Goal: Information Seeking & Learning: Learn about a topic

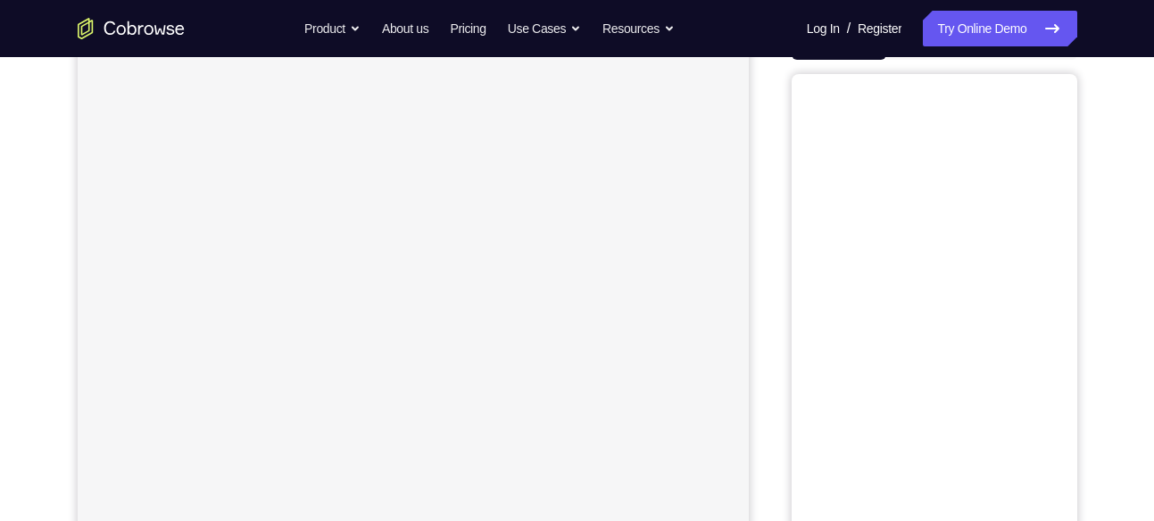
scroll to position [112, 0]
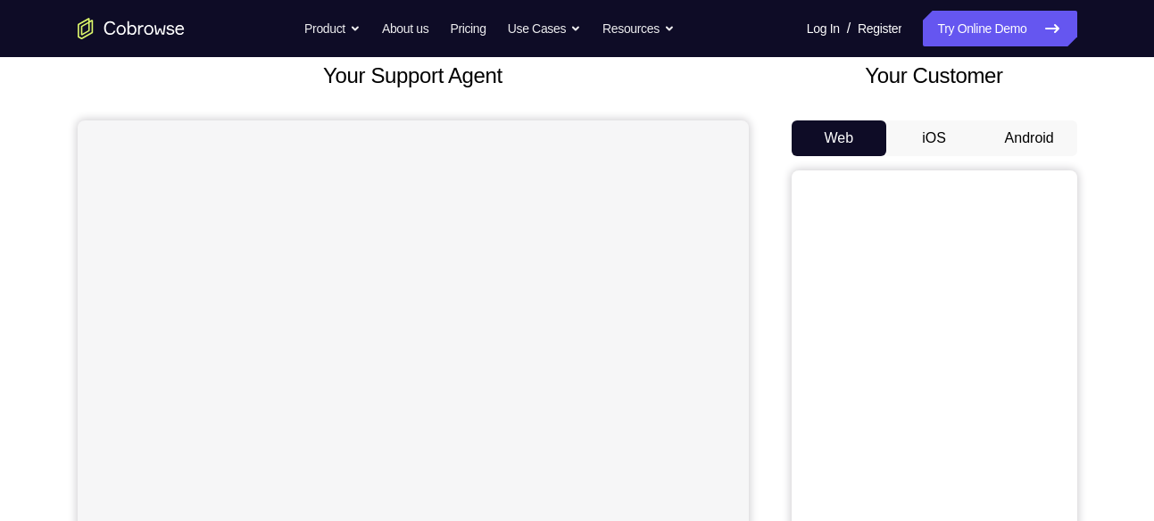
click at [1036, 120] on button "Android" at bounding box center [1029, 138] width 95 height 36
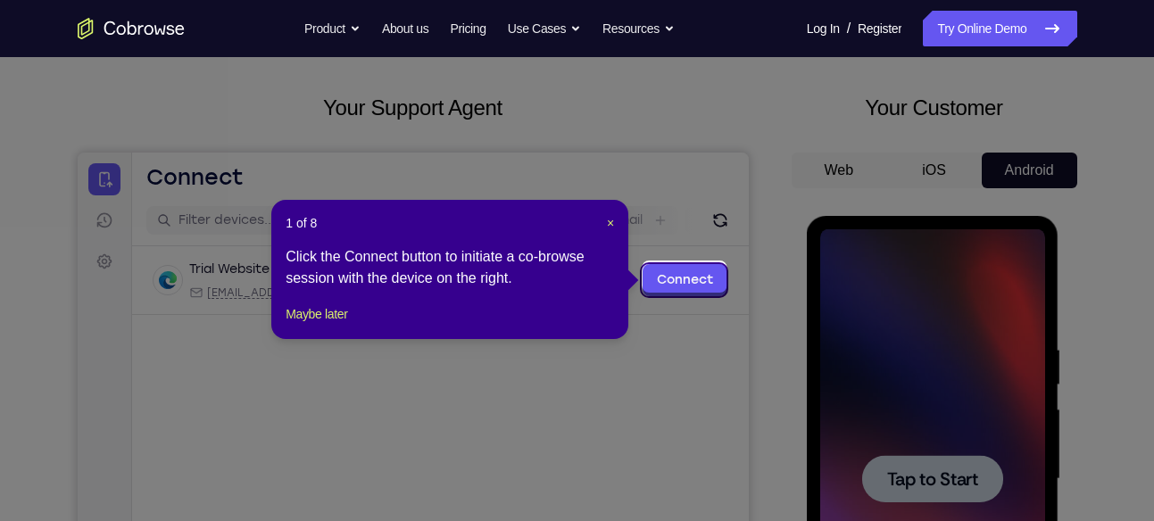
scroll to position [79, 0]
click at [607, 224] on span "×" at bounding box center [610, 224] width 7 height 14
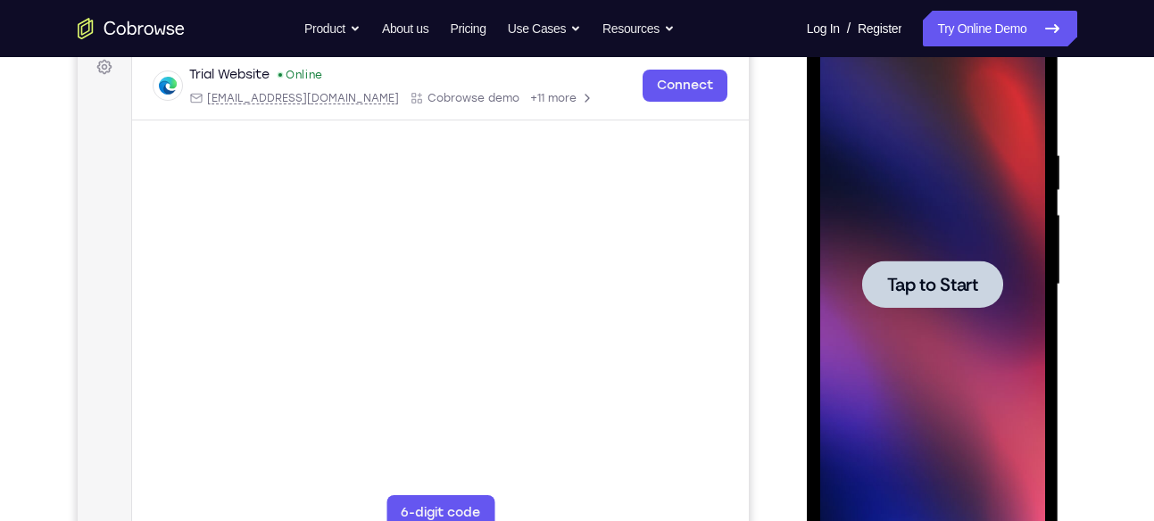
scroll to position [275, 0]
click at [903, 364] on div at bounding box center [932, 284] width 225 height 500
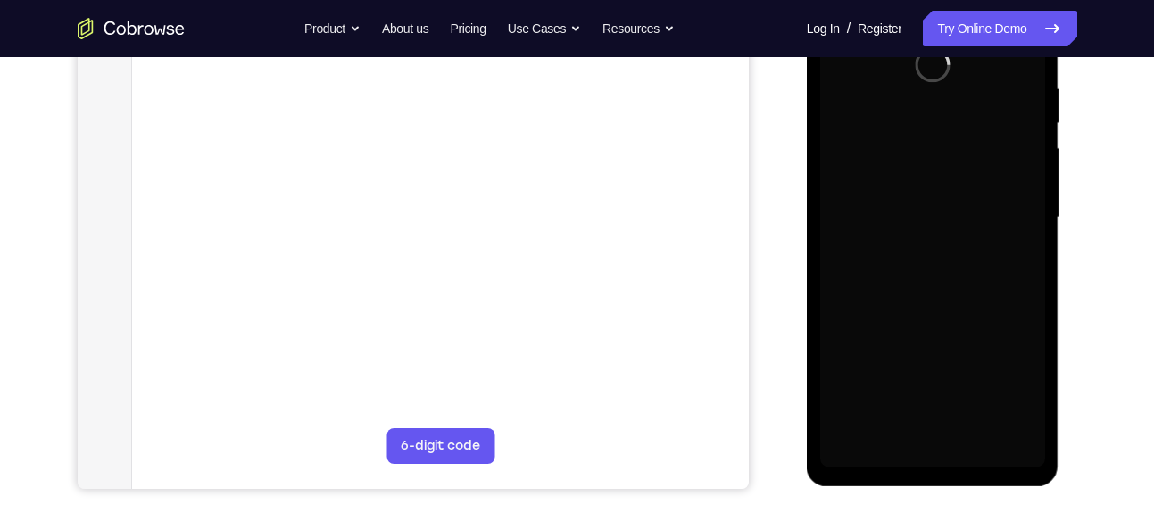
scroll to position [342, 0]
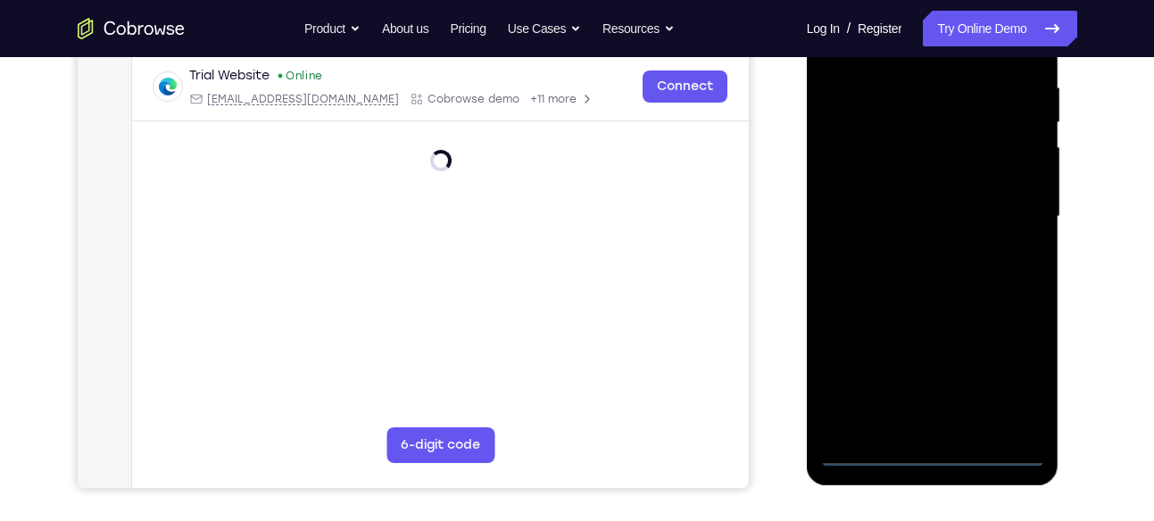
click at [921, 444] on div at bounding box center [932, 217] width 225 height 500
click at [936, 455] on div at bounding box center [932, 217] width 225 height 500
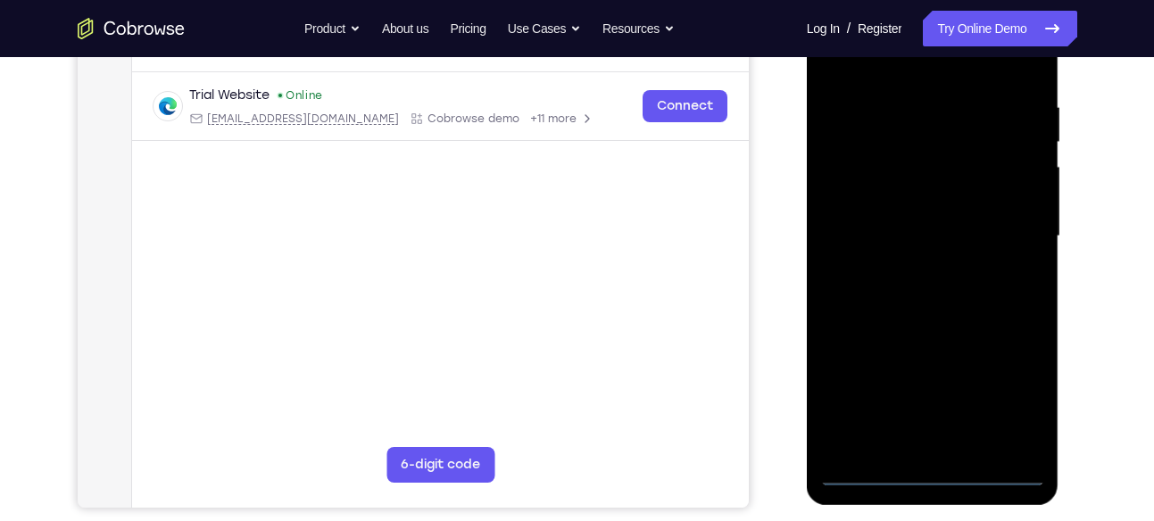
scroll to position [319, 0]
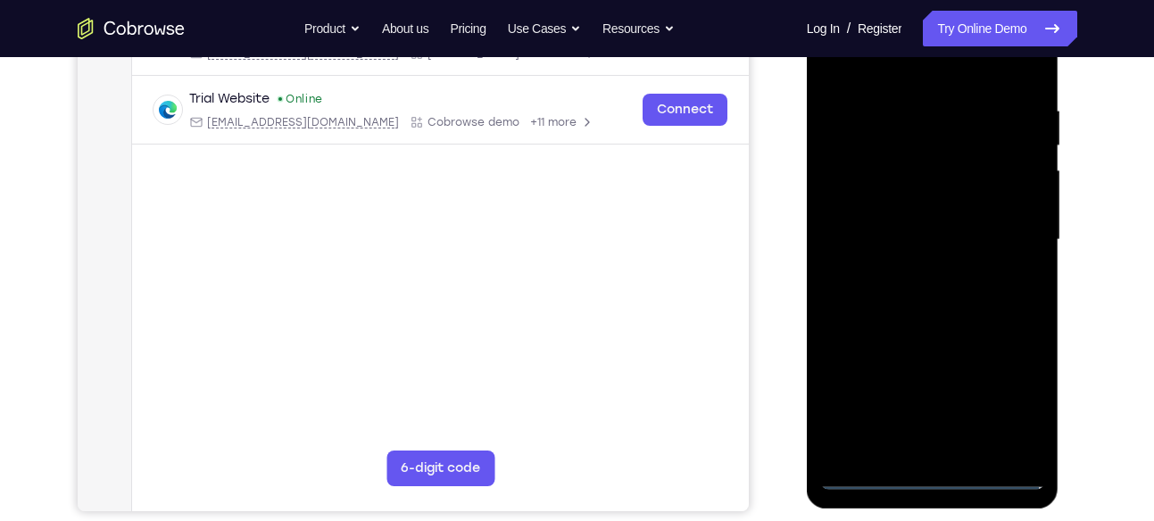
click at [1003, 412] on div at bounding box center [932, 240] width 225 height 500
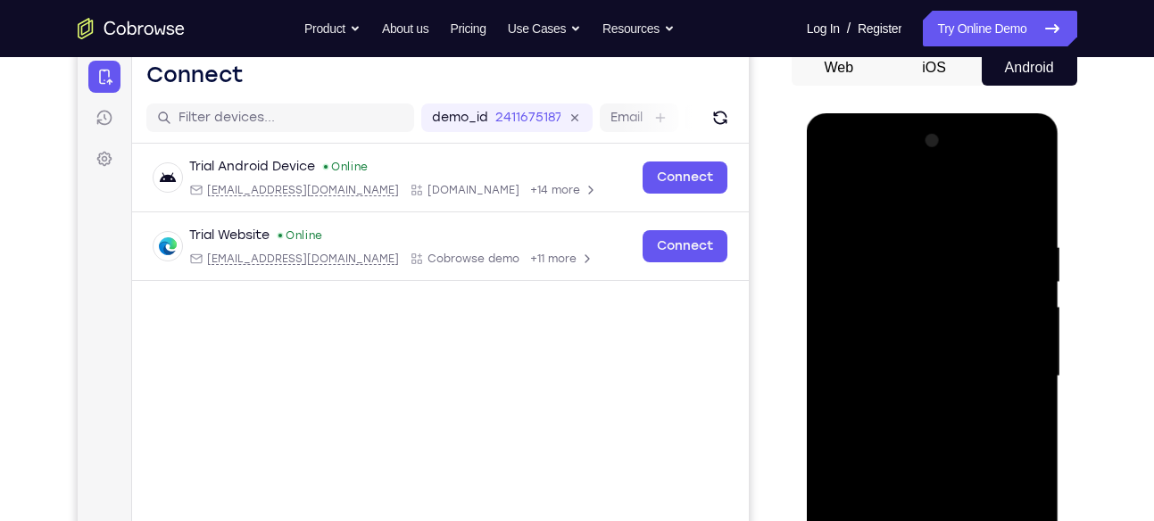
scroll to position [175, 0]
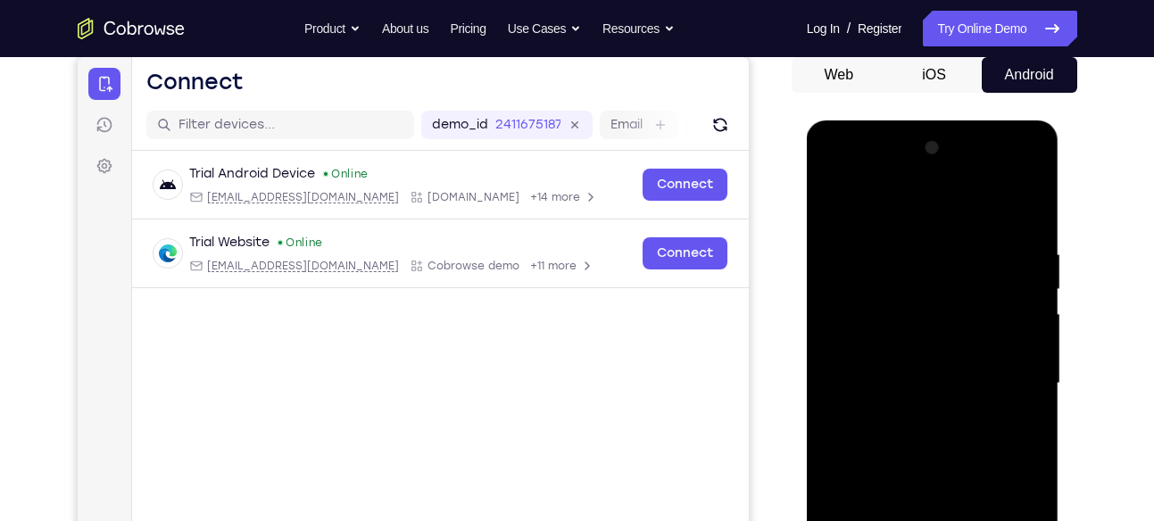
click at [843, 179] on div at bounding box center [932, 384] width 225 height 500
click at [999, 370] on div at bounding box center [932, 384] width 225 height 500
click at [916, 421] on div at bounding box center [932, 384] width 225 height 500
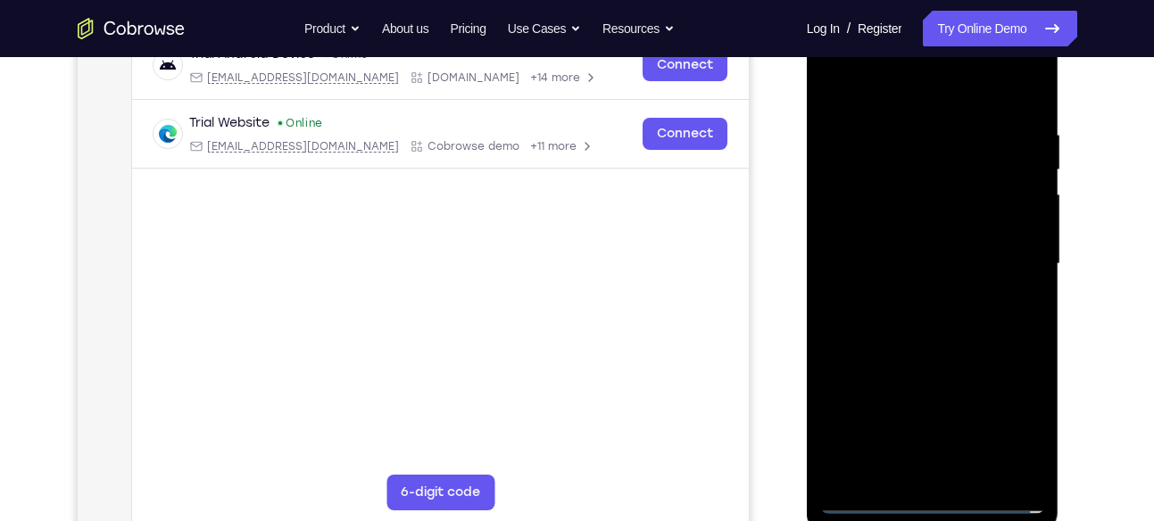
scroll to position [295, 0]
click at [869, 242] on div at bounding box center [932, 263] width 225 height 500
click at [877, 206] on div at bounding box center [932, 263] width 225 height 500
click at [877, 213] on div at bounding box center [932, 263] width 225 height 500
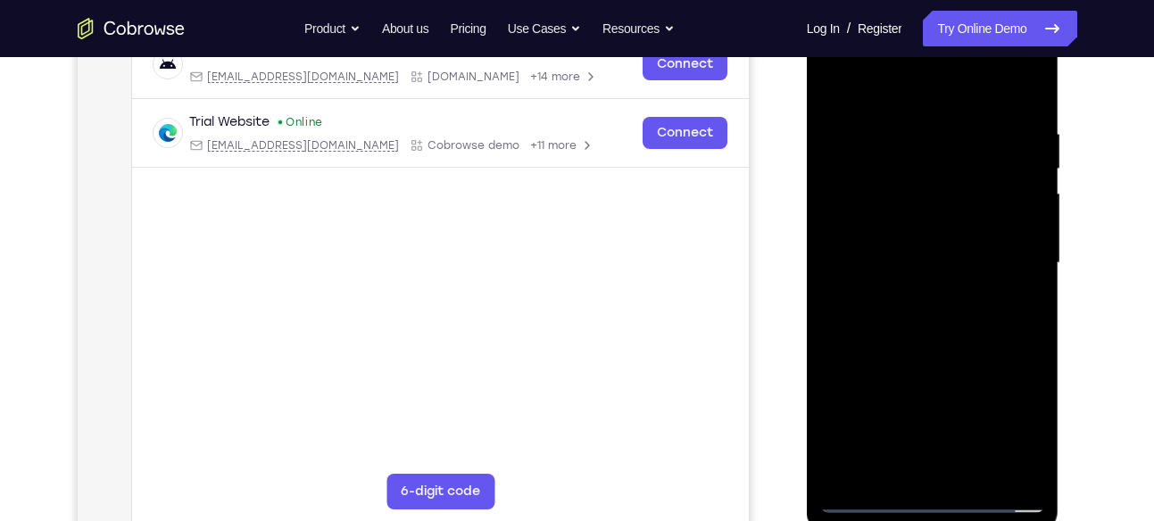
click at [924, 269] on div at bounding box center [932, 263] width 225 height 500
click at [922, 321] on div at bounding box center [932, 263] width 225 height 500
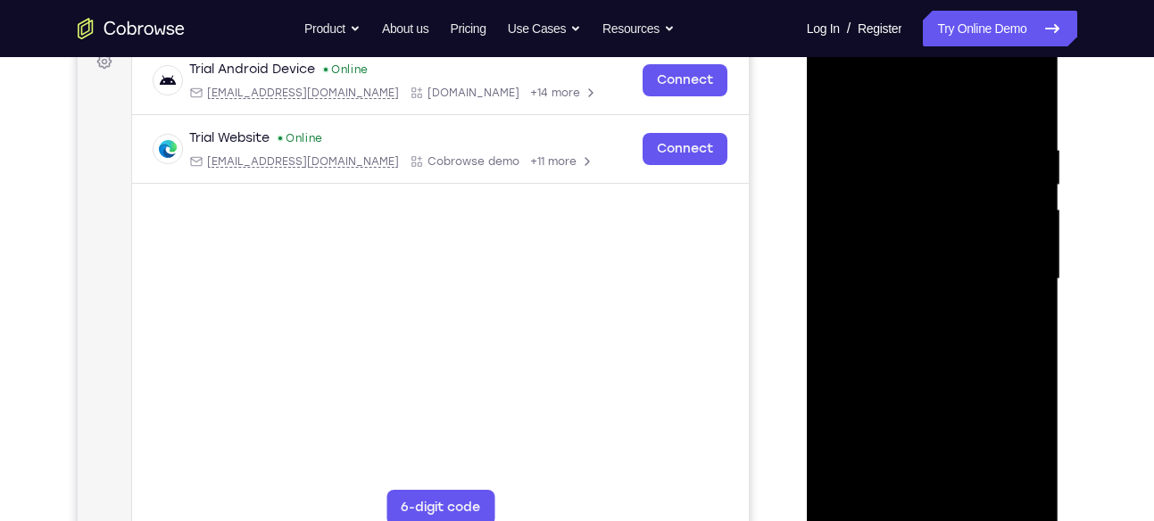
scroll to position [245, 0]
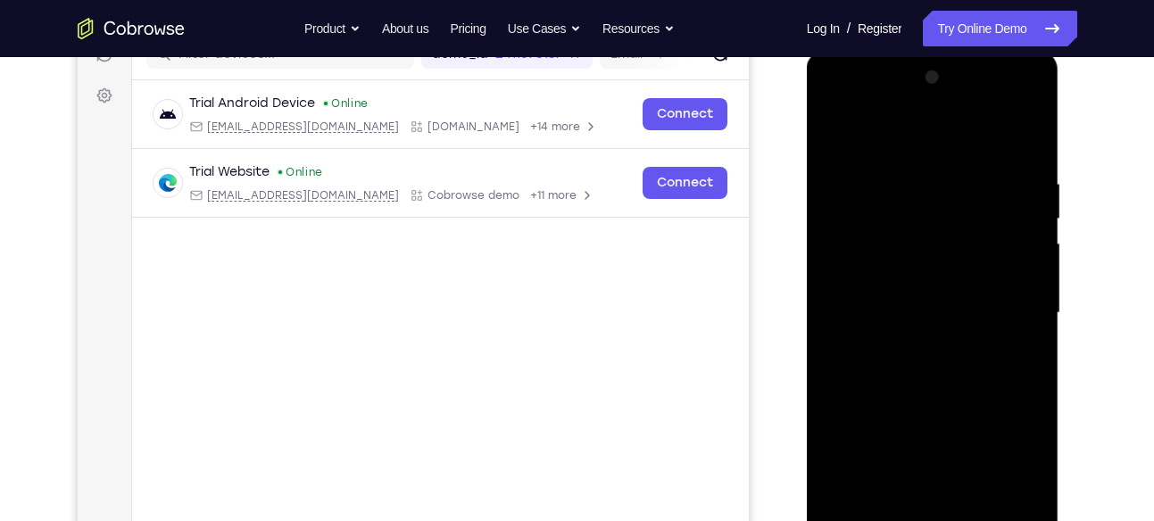
click at [1027, 158] on div at bounding box center [932, 313] width 225 height 500
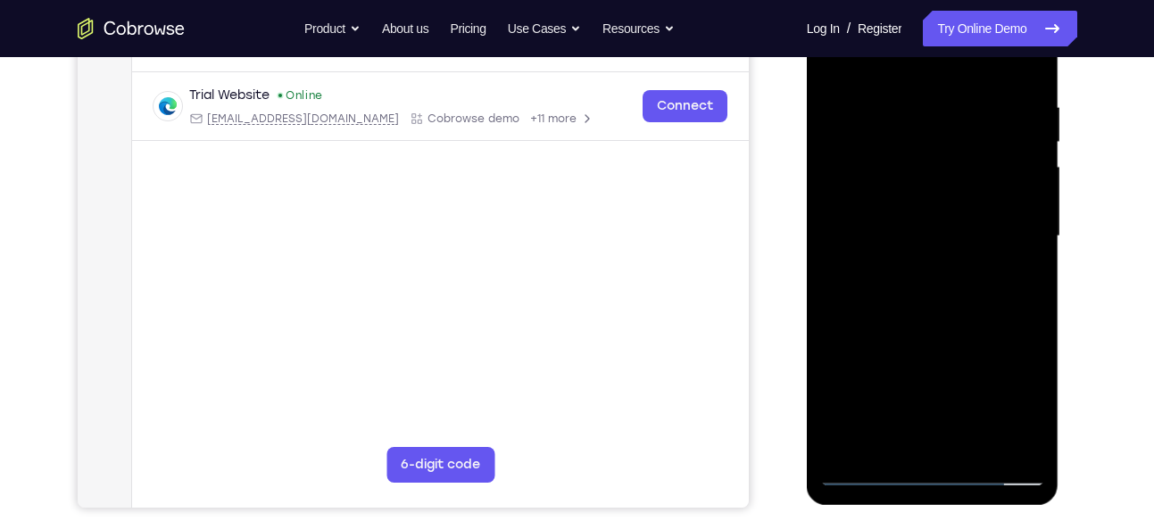
scroll to position [324, 0]
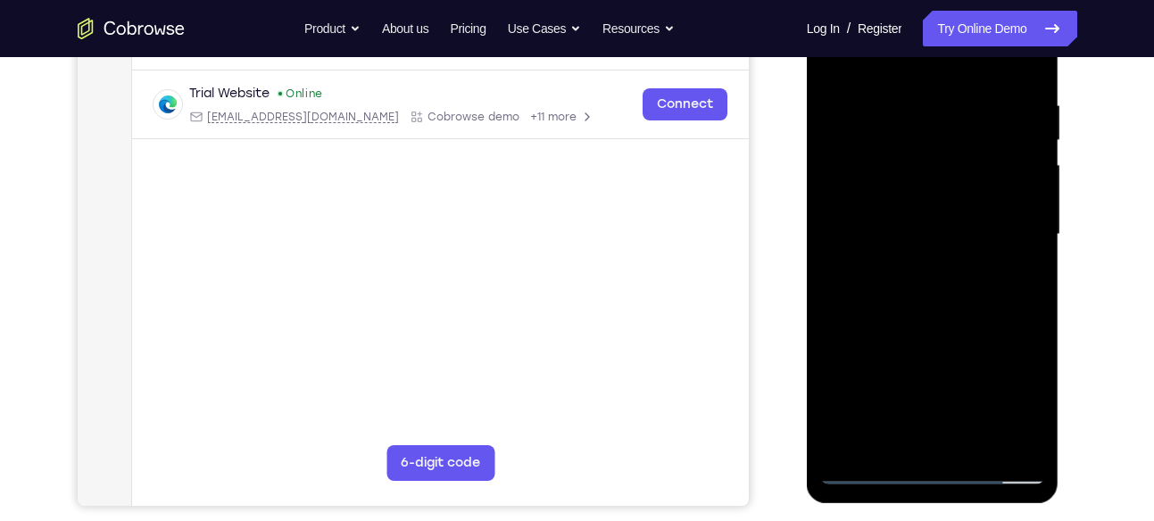
drag, startPoint x: 992, startPoint y: 362, endPoint x: 990, endPoint y: 336, distance: 26.0
click at [990, 336] on div at bounding box center [932, 235] width 225 height 500
click at [1030, 291] on div at bounding box center [932, 235] width 225 height 500
drag, startPoint x: 1001, startPoint y: 320, endPoint x: 993, endPoint y: 245, distance: 75.4
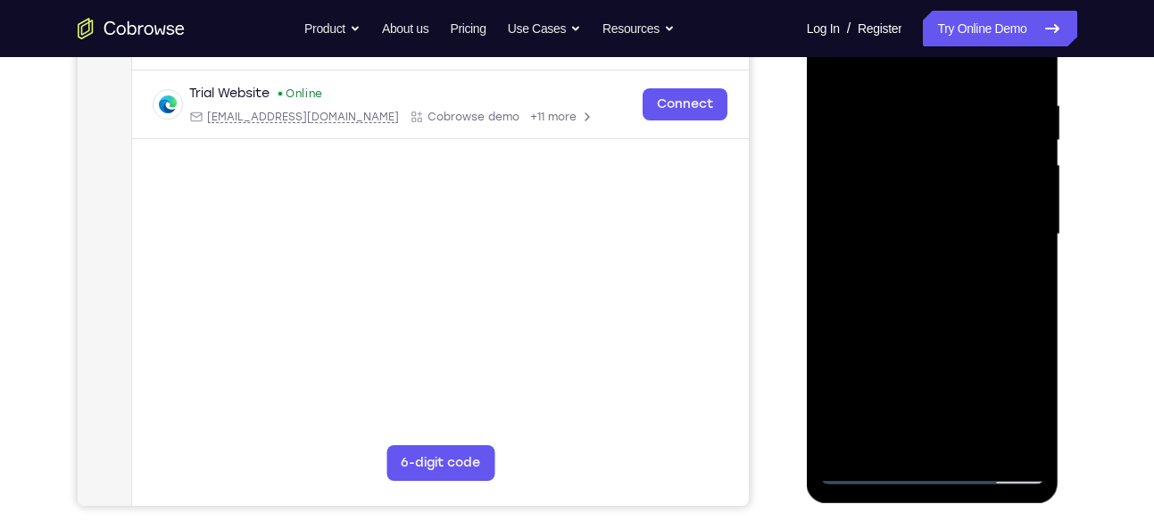
click at [993, 245] on div at bounding box center [932, 235] width 225 height 500
click at [839, 216] on div at bounding box center [932, 235] width 225 height 500
click at [969, 442] on div at bounding box center [932, 235] width 225 height 500
click at [943, 333] on div at bounding box center [932, 235] width 225 height 500
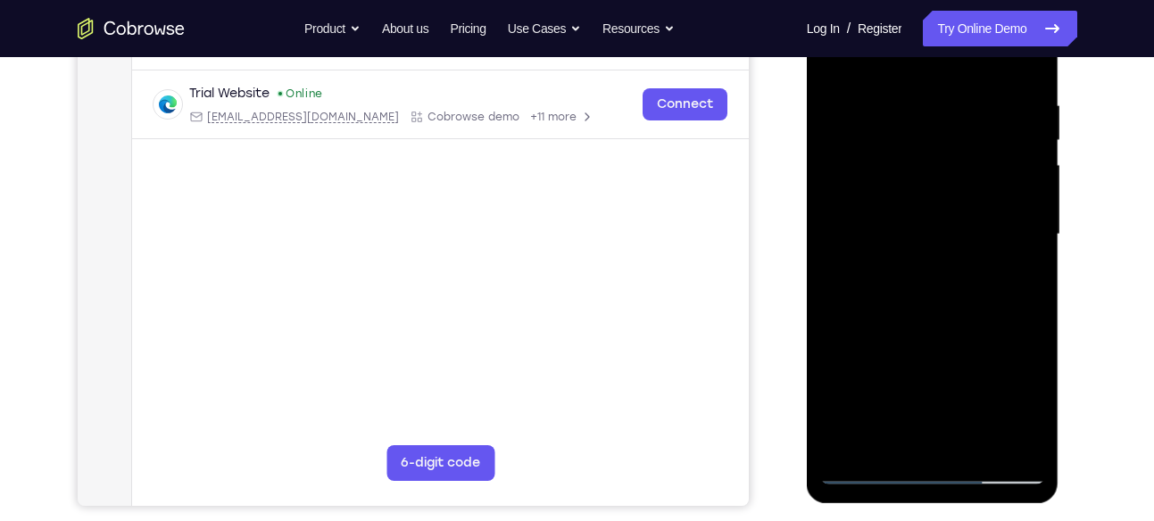
drag, startPoint x: 1007, startPoint y: 113, endPoint x: 874, endPoint y: 137, distance: 135.0
click at [874, 137] on div at bounding box center [932, 235] width 225 height 500
click at [872, 469] on div at bounding box center [932, 235] width 225 height 500
drag, startPoint x: 909, startPoint y: 182, endPoint x: 916, endPoint y: 260, distance: 78.0
click at [916, 260] on div at bounding box center [932, 235] width 225 height 500
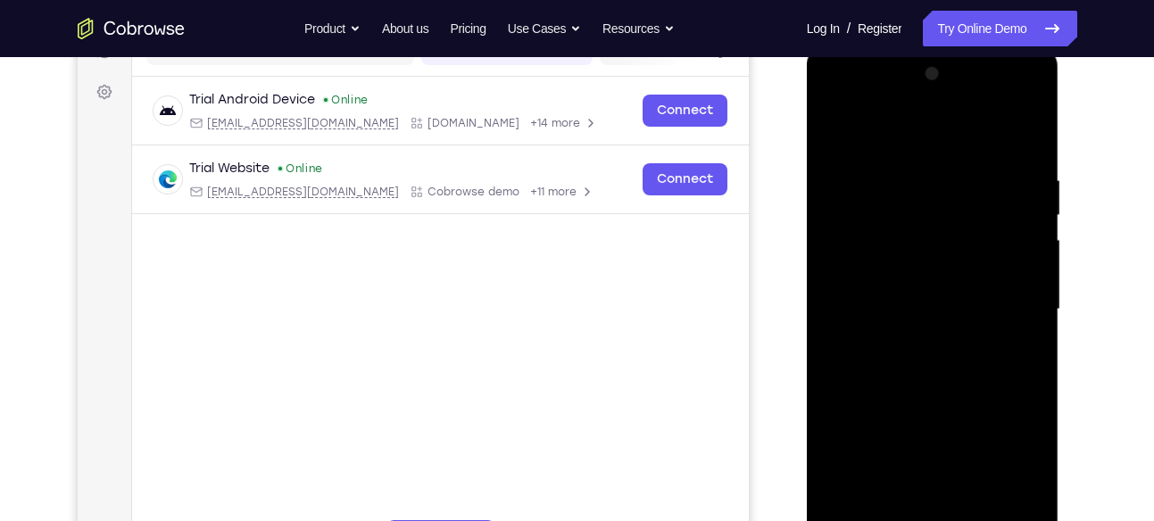
scroll to position [245, 0]
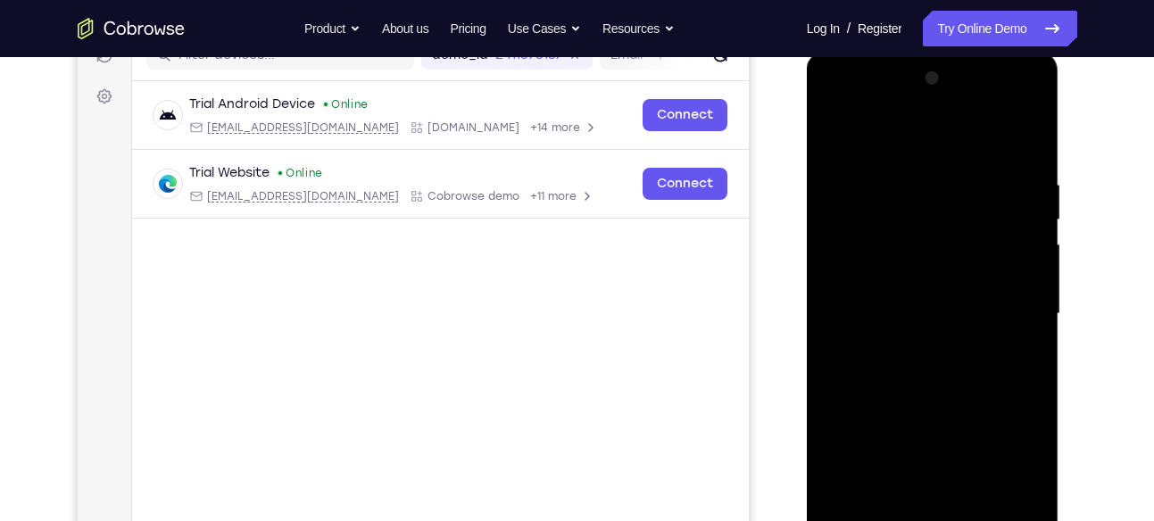
click at [1034, 129] on div at bounding box center [932, 314] width 225 height 500
drag, startPoint x: 955, startPoint y: 274, endPoint x: 954, endPoint y: 253, distance: 20.5
click at [954, 253] on div at bounding box center [932, 314] width 225 height 500
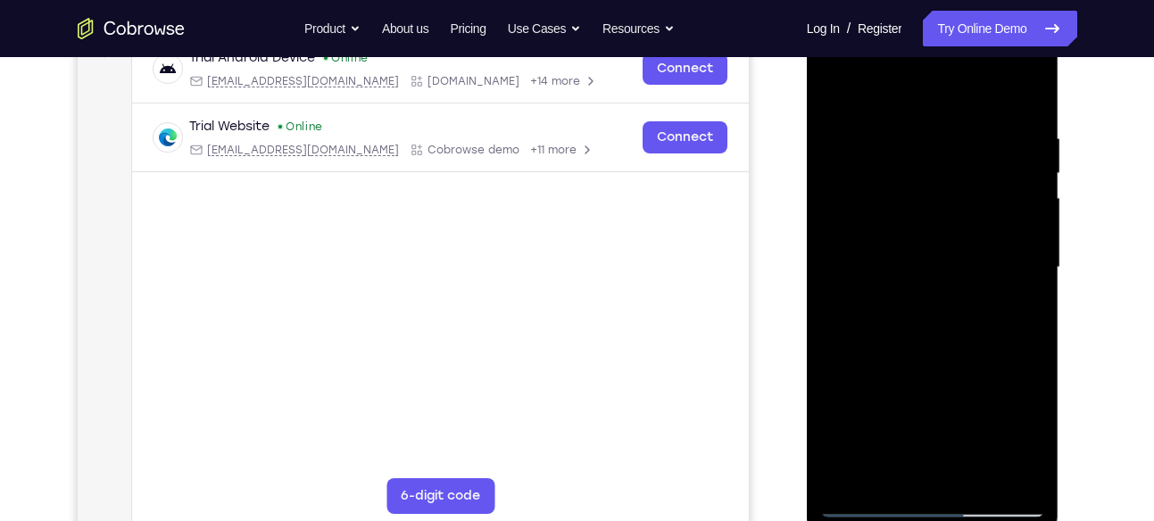
click at [854, 476] on div at bounding box center [932, 268] width 225 height 500
click at [849, 128] on div at bounding box center [932, 268] width 225 height 500
click at [852, 462] on div at bounding box center [932, 268] width 225 height 500
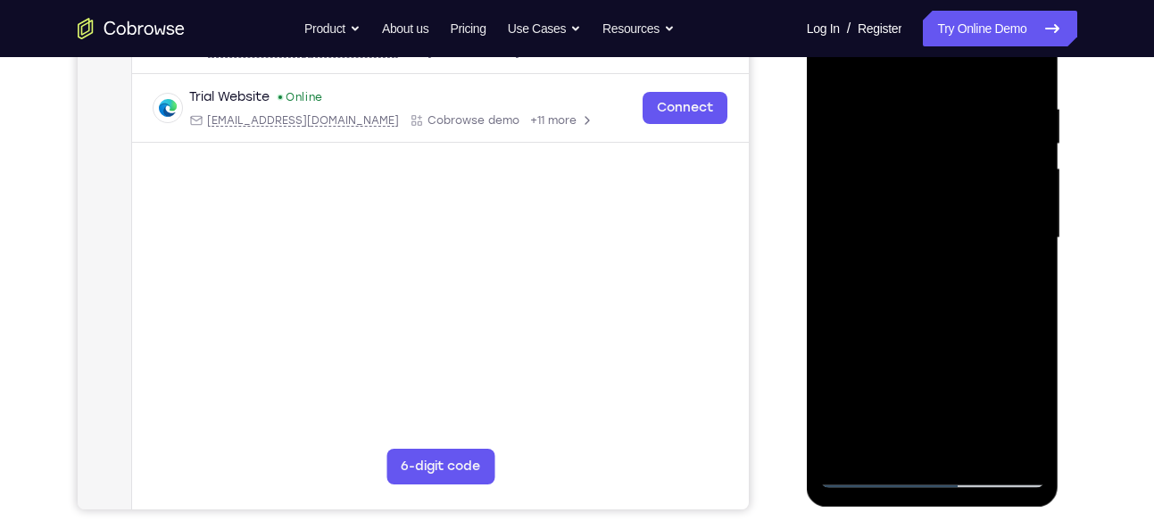
scroll to position [323, 0]
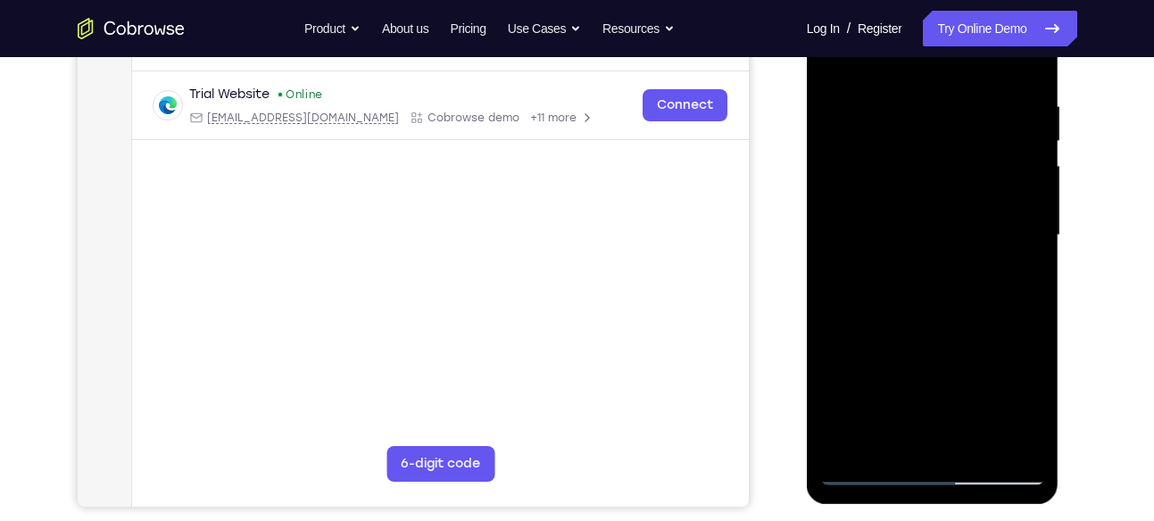
drag, startPoint x: 916, startPoint y: 227, endPoint x: 922, endPoint y: 190, distance: 37.1
click at [922, 190] on div at bounding box center [932, 236] width 225 height 500
drag, startPoint x: 925, startPoint y: 243, endPoint x: 925, endPoint y: 189, distance: 53.6
click at [925, 189] on div at bounding box center [932, 236] width 225 height 500
drag, startPoint x: 946, startPoint y: 273, endPoint x: 946, endPoint y: 436, distance: 162.4
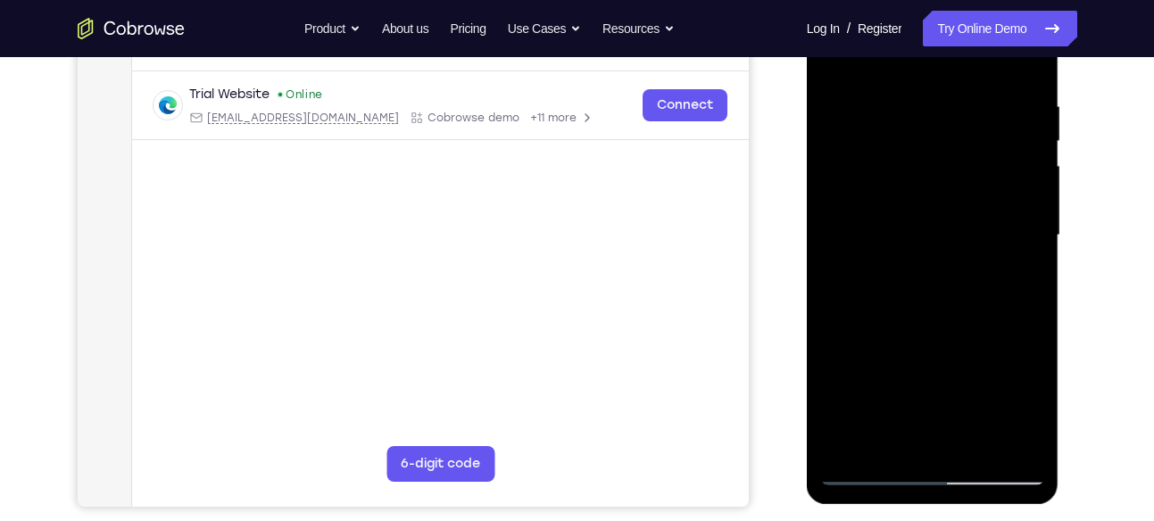
click at [946, 436] on div at bounding box center [932, 236] width 225 height 500
click at [856, 159] on div at bounding box center [932, 236] width 225 height 500
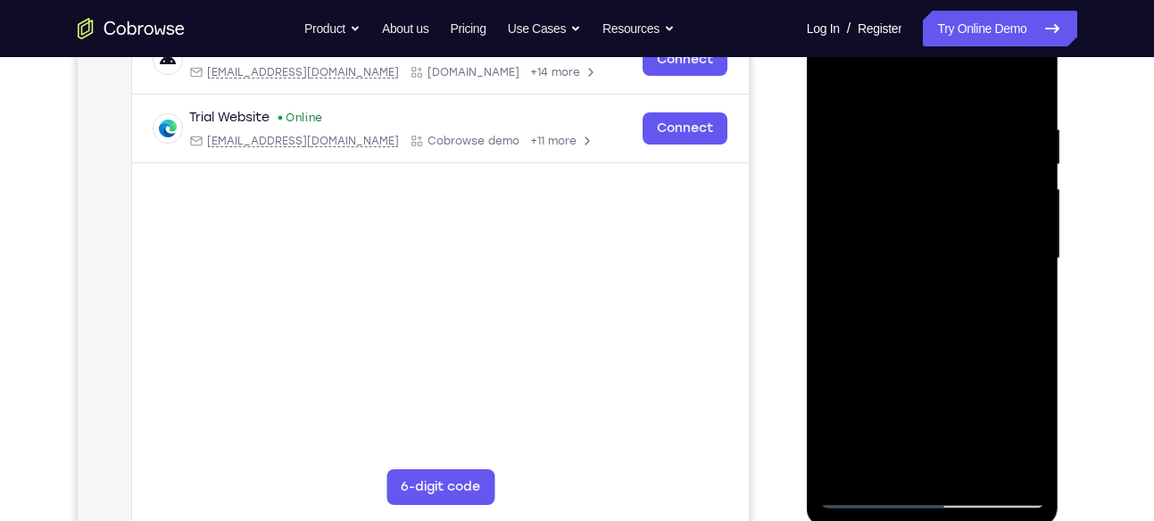
scroll to position [299, 0]
click at [1027, 83] on div at bounding box center [932, 260] width 225 height 500
click at [947, 129] on div at bounding box center [932, 260] width 225 height 500
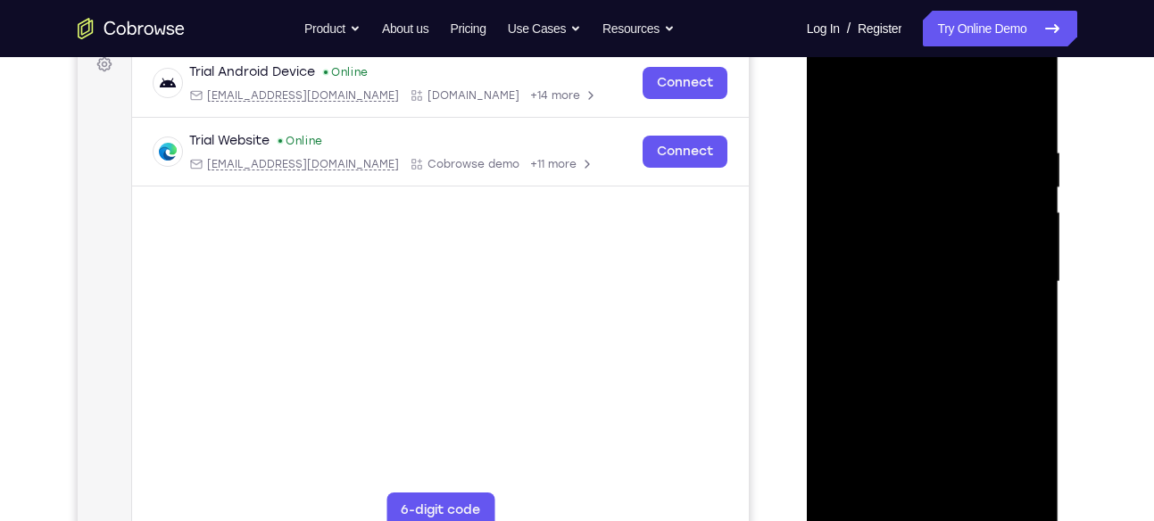
scroll to position [275, 0]
click at [839, 97] on div at bounding box center [932, 284] width 225 height 500
click at [919, 135] on div at bounding box center [932, 284] width 225 height 500
click at [1026, 136] on div at bounding box center [932, 284] width 225 height 500
click at [1026, 109] on div at bounding box center [932, 284] width 225 height 500
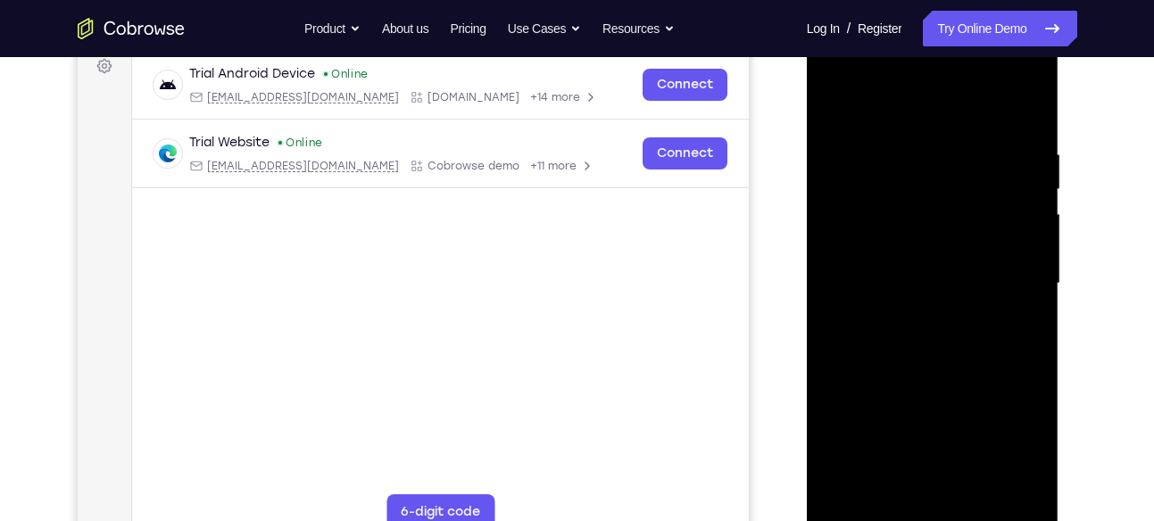
click at [1022, 138] on div at bounding box center [932, 284] width 225 height 500
click at [1025, 110] on div at bounding box center [932, 284] width 225 height 500
click at [1029, 135] on div at bounding box center [932, 284] width 225 height 500
click at [1028, 111] on div at bounding box center [932, 284] width 225 height 500
drag, startPoint x: 1018, startPoint y: 137, endPoint x: 757, endPoint y: 174, distance: 264.2
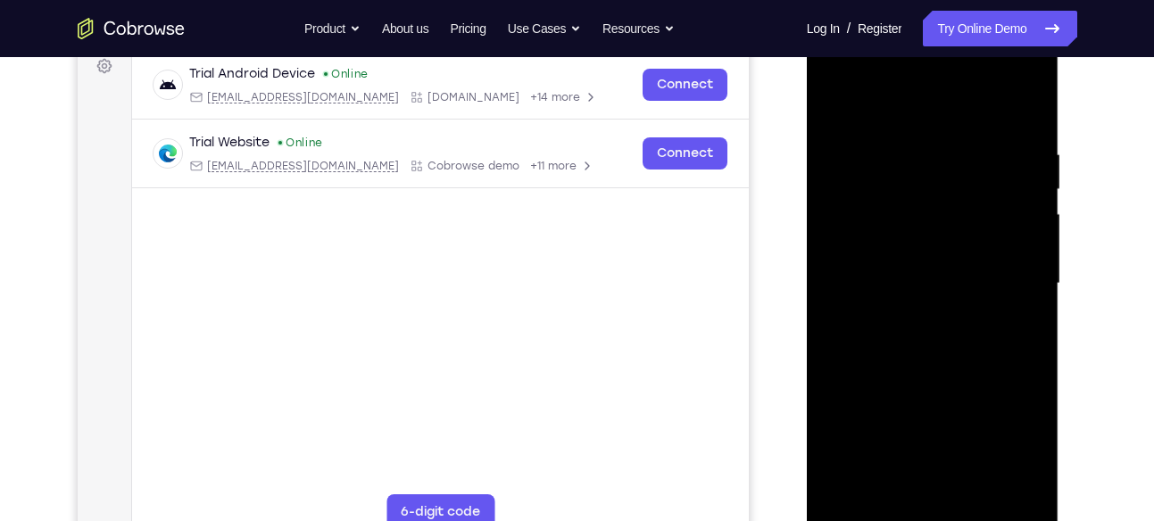
click at [807, 174] on html "Online web based iOS Simulators and Android Emulators. Run iPhone, iPad, Mobile…" at bounding box center [934, 289] width 254 height 536
drag, startPoint x: 994, startPoint y: 132, endPoint x: 959, endPoint y: 146, distance: 38.5
click at [959, 146] on div at bounding box center [932, 284] width 225 height 500
click at [948, 145] on div at bounding box center [932, 284] width 225 height 500
click at [1002, 493] on div at bounding box center [932, 284] width 225 height 500
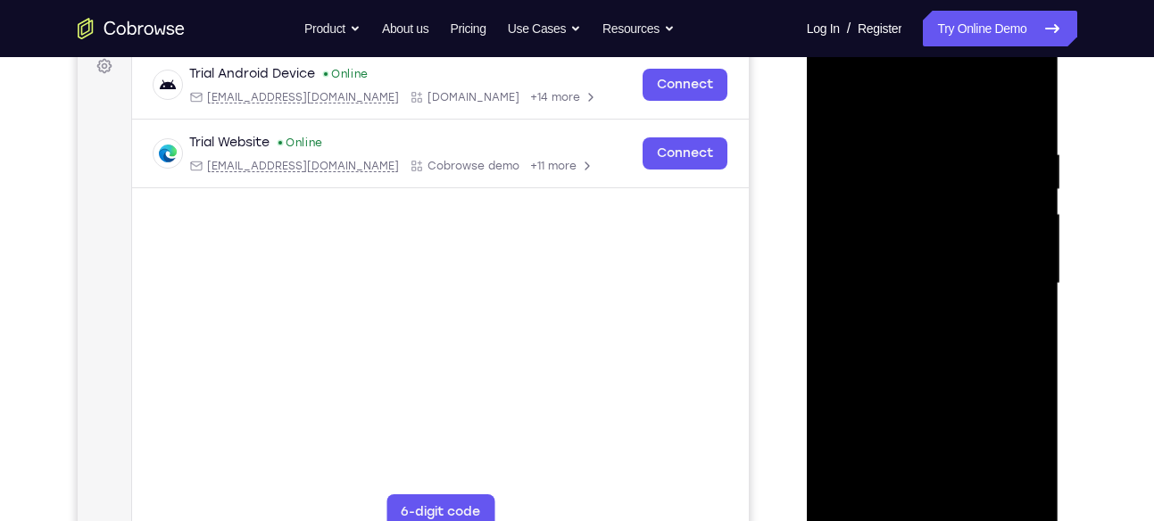
click at [1025, 105] on div at bounding box center [932, 284] width 225 height 500
click at [1009, 147] on div at bounding box center [932, 284] width 225 height 500
click at [867, 190] on div at bounding box center [932, 284] width 225 height 500
click at [1026, 107] on div at bounding box center [932, 284] width 225 height 500
drag, startPoint x: 1001, startPoint y: 141, endPoint x: 760, endPoint y: 169, distance: 242.6
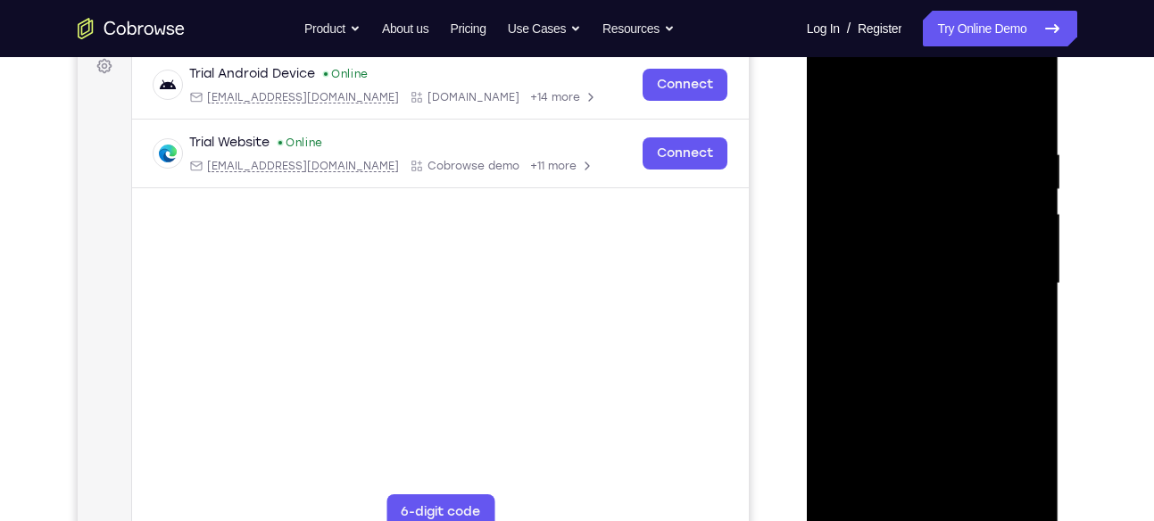
click at [807, 169] on html "Online web based iOS Simulators and Android Emulators. Run iPhone, iPad, Mobile…" at bounding box center [934, 289] width 254 height 536
click at [958, 137] on div at bounding box center [932, 284] width 225 height 500
click at [984, 107] on div at bounding box center [932, 284] width 225 height 500
click at [1032, 112] on div at bounding box center [932, 284] width 225 height 500
drag, startPoint x: 1002, startPoint y: 138, endPoint x: 1474, endPoint y: 230, distance: 480.1
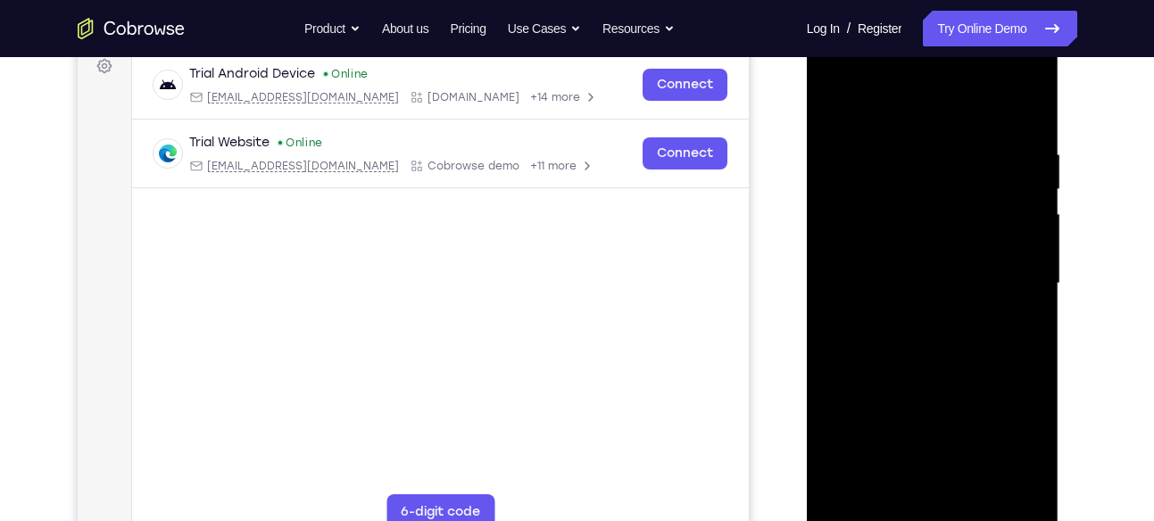
click at [807, 167] on html "Online web based iOS Simulators and Android Emulators. Run iPhone, iPad, Mobile…" at bounding box center [934, 289] width 254 height 536
click at [872, 135] on div at bounding box center [932, 284] width 225 height 500
click at [1031, 185] on div at bounding box center [932, 284] width 225 height 500
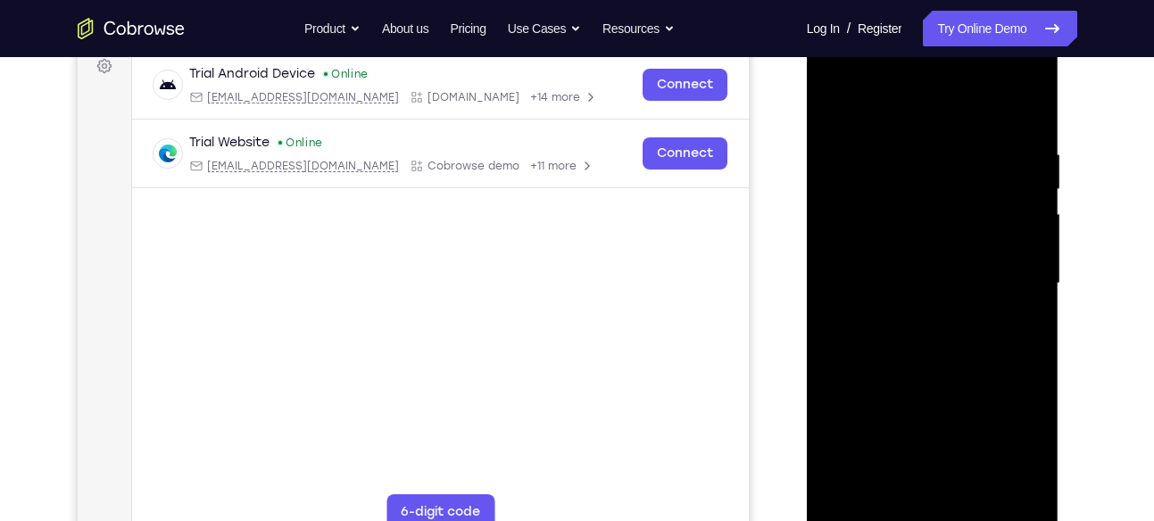
click at [1031, 185] on div at bounding box center [932, 284] width 225 height 500
click at [1022, 103] on div at bounding box center [932, 284] width 225 height 500
click at [988, 132] on div at bounding box center [932, 284] width 225 height 500
click at [1032, 109] on div at bounding box center [932, 284] width 225 height 500
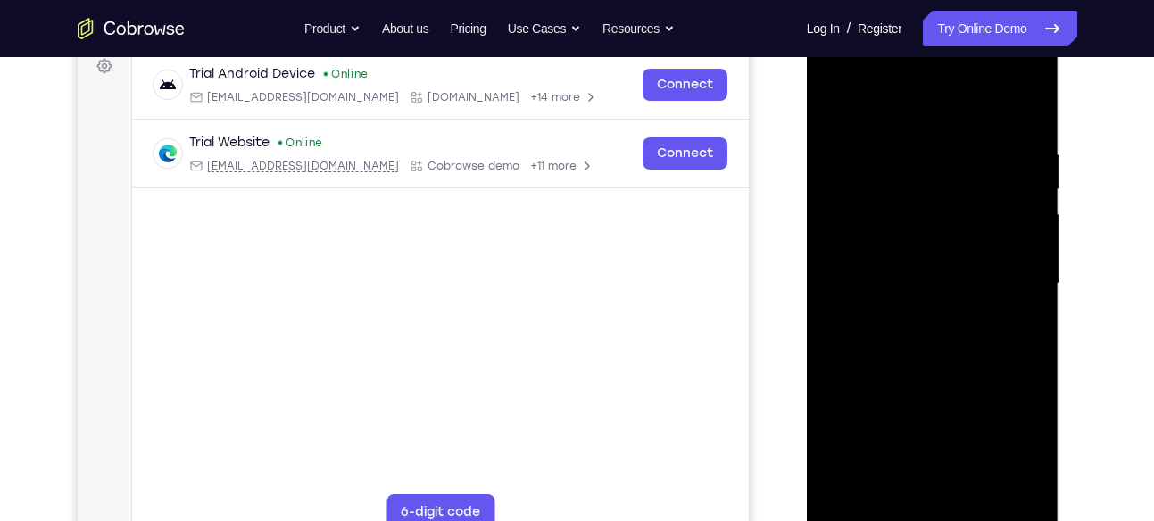
drag, startPoint x: 1017, startPoint y: 135, endPoint x: 834, endPoint y: 167, distance: 185.8
click at [834, 167] on div at bounding box center [932, 284] width 225 height 500
click at [1017, 492] on div at bounding box center [932, 284] width 225 height 500
drag, startPoint x: 873, startPoint y: 320, endPoint x: 875, endPoint y: 193, distance: 126.7
click at [875, 193] on div at bounding box center [932, 284] width 225 height 500
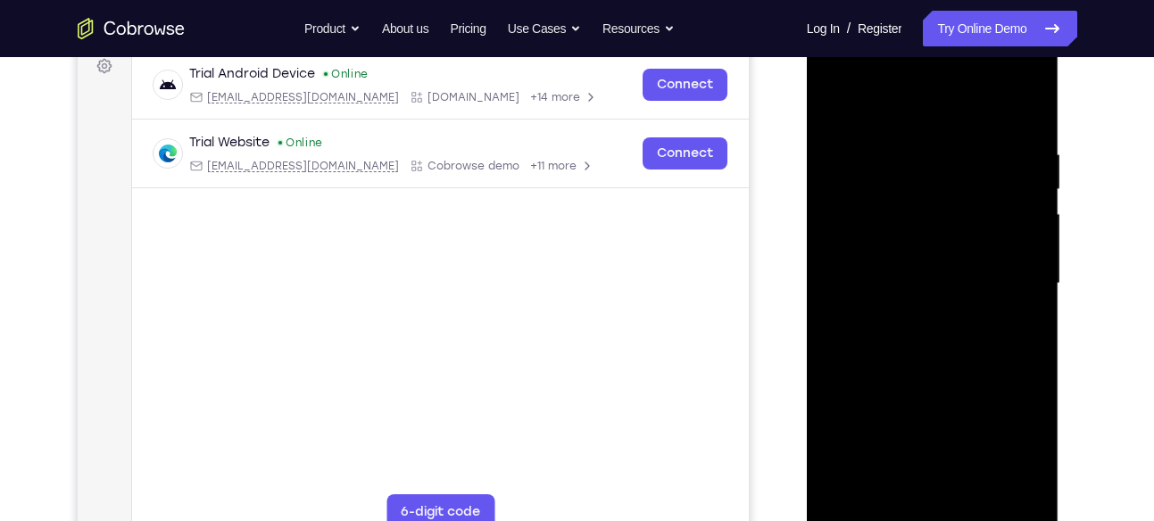
click at [870, 304] on div at bounding box center [932, 284] width 225 height 500
drag, startPoint x: 938, startPoint y: 384, endPoint x: 941, endPoint y: 466, distance: 82.2
click at [941, 466] on div at bounding box center [932, 284] width 225 height 500
click at [1029, 271] on div at bounding box center [932, 284] width 225 height 500
click at [1034, 270] on div at bounding box center [932, 284] width 225 height 500
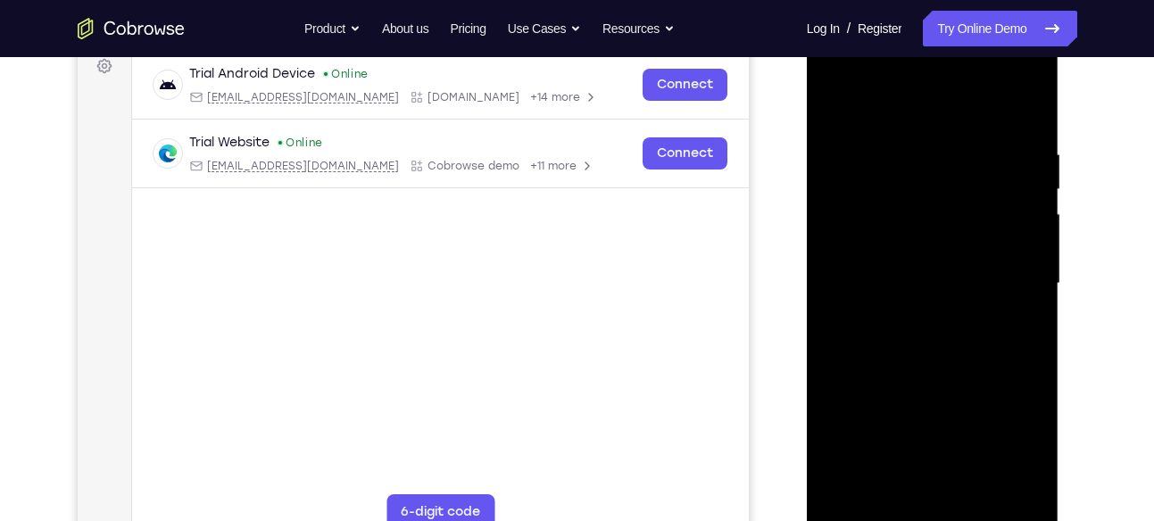
click at [1034, 270] on div at bounding box center [932, 284] width 225 height 500
click at [978, 491] on div at bounding box center [932, 284] width 225 height 500
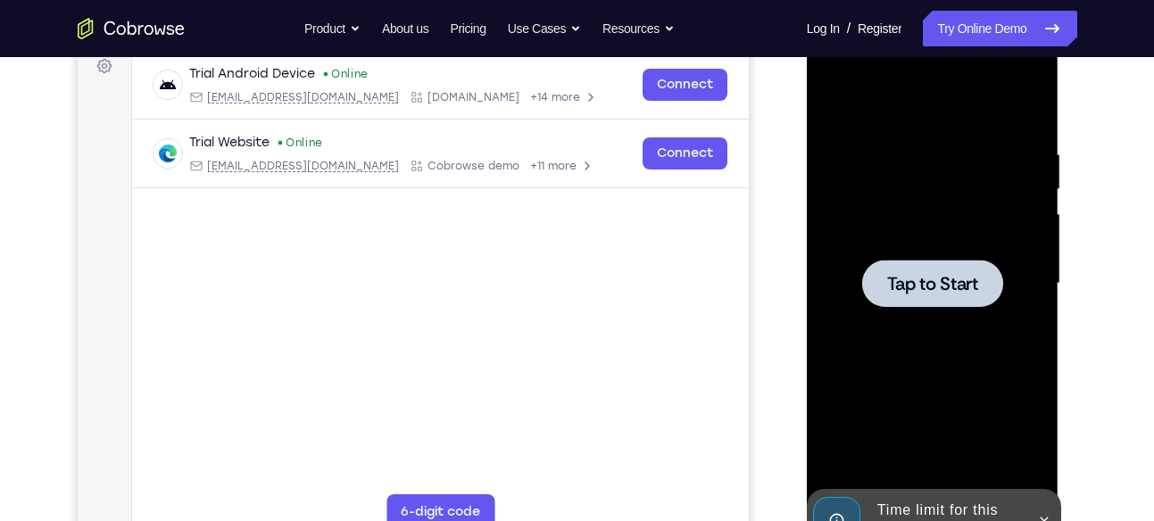
click at [961, 303] on div at bounding box center [932, 283] width 141 height 47
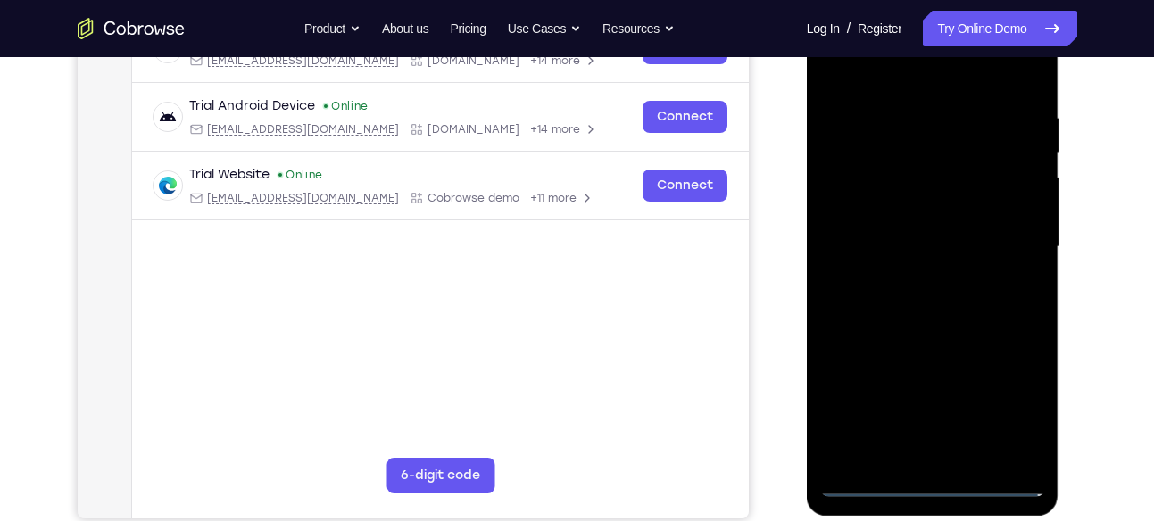
scroll to position [315, 0]
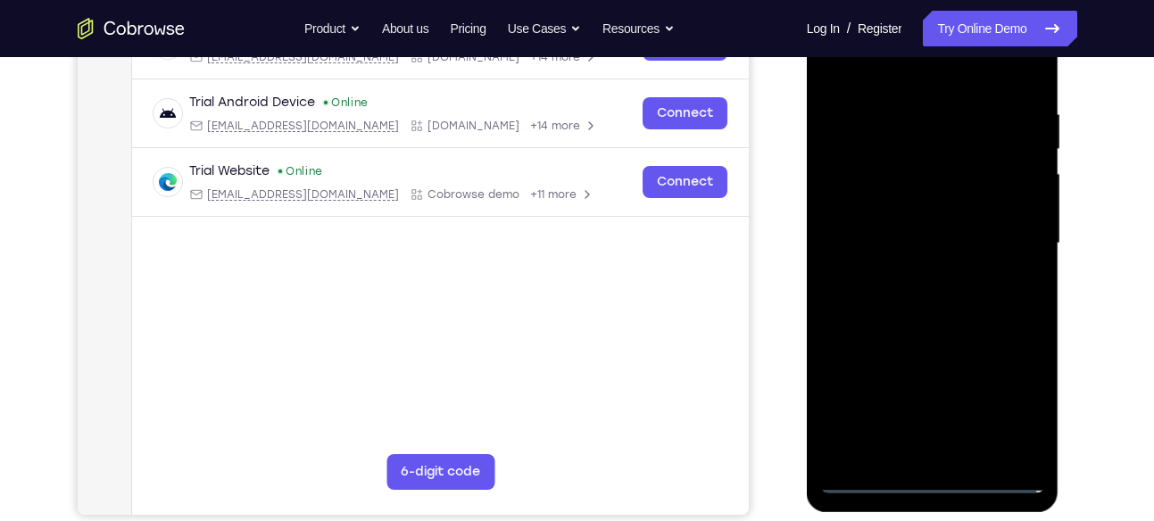
click at [938, 483] on div at bounding box center [932, 244] width 225 height 500
click at [1017, 412] on div at bounding box center [932, 244] width 225 height 500
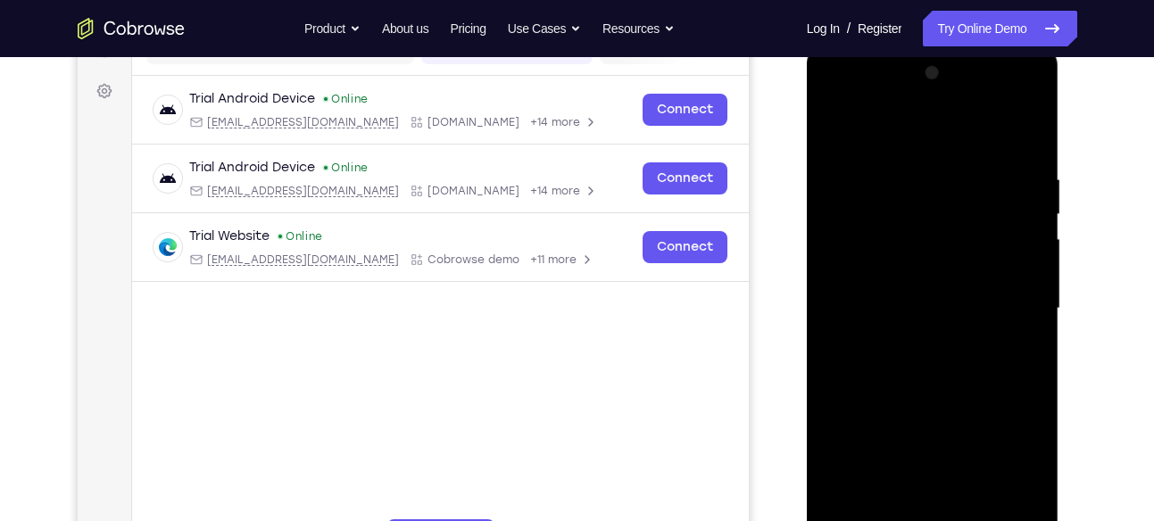
scroll to position [249, 0]
click at [843, 101] on div at bounding box center [932, 310] width 225 height 500
click at [1013, 307] on div at bounding box center [932, 310] width 225 height 500
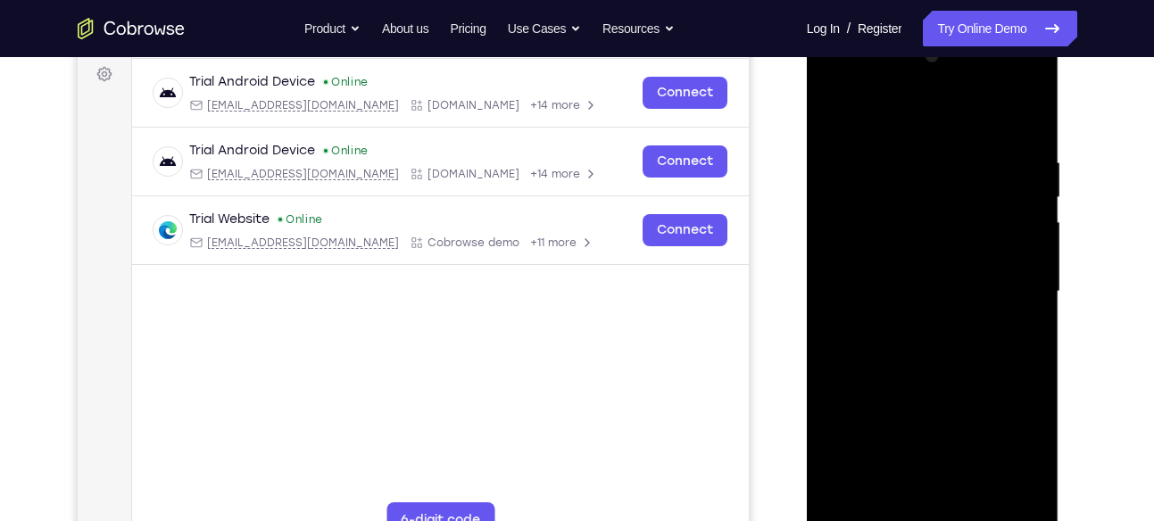
scroll to position [271, 0]
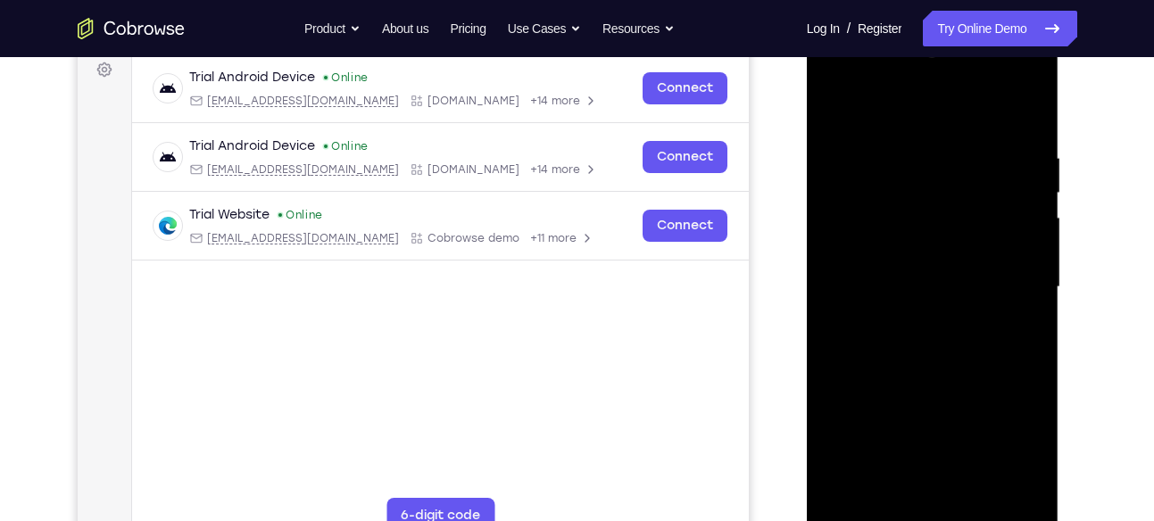
click at [917, 318] on div at bounding box center [932, 287] width 225 height 500
click at [894, 270] on div at bounding box center [932, 287] width 225 height 500
click at [900, 253] on div at bounding box center [932, 287] width 225 height 500
click at [898, 287] on div at bounding box center [932, 287] width 225 height 500
click at [909, 336] on div at bounding box center [932, 287] width 225 height 500
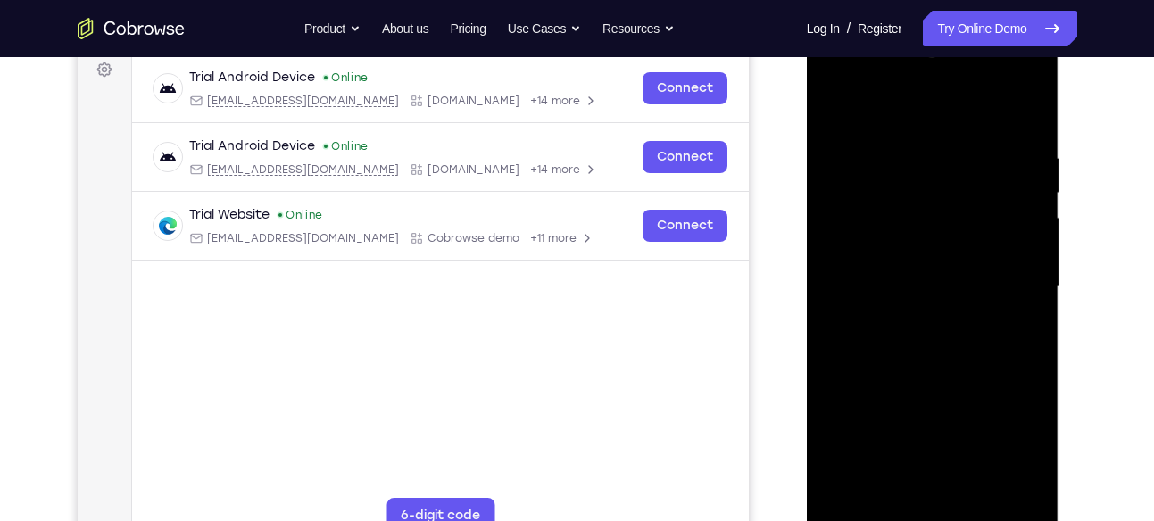
click at [1029, 131] on div at bounding box center [932, 287] width 225 height 500
drag, startPoint x: 985, startPoint y: 313, endPoint x: 997, endPoint y: 220, distance: 93.5
click at [997, 220] on div at bounding box center [932, 287] width 225 height 500
click at [1028, 272] on div at bounding box center [932, 287] width 225 height 500
click at [1036, 278] on div at bounding box center [932, 287] width 225 height 500
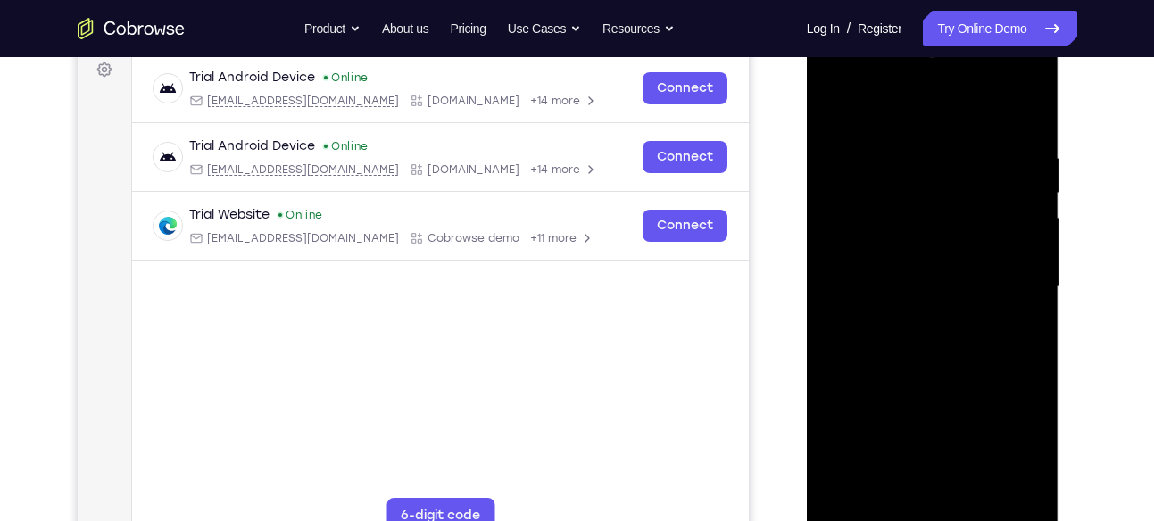
click at [1036, 278] on div at bounding box center [932, 287] width 225 height 500
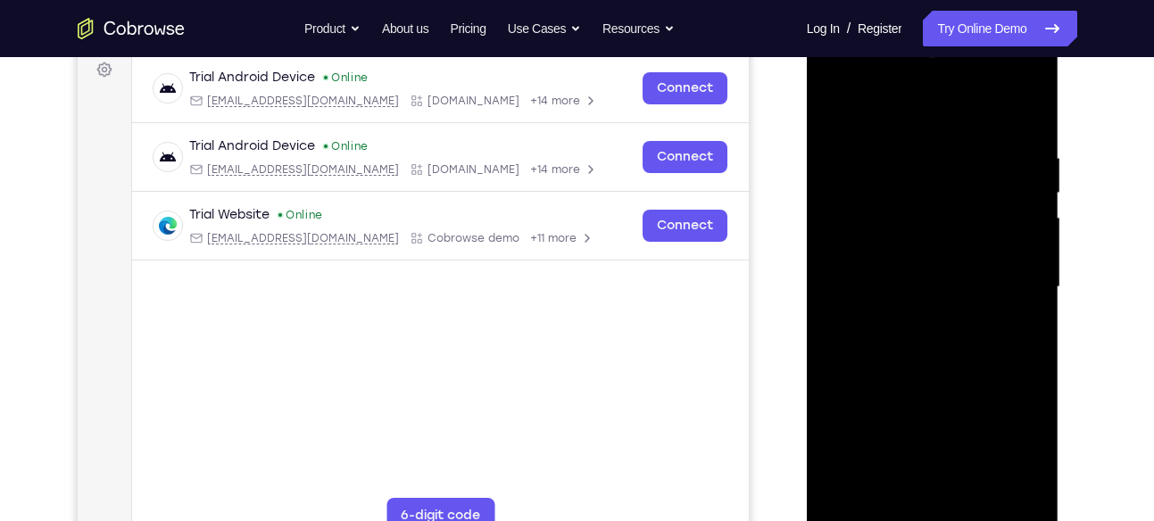
click at [1036, 278] on div at bounding box center [932, 287] width 225 height 500
drag, startPoint x: 987, startPoint y: 261, endPoint x: 1008, endPoint y: 566, distance: 305.9
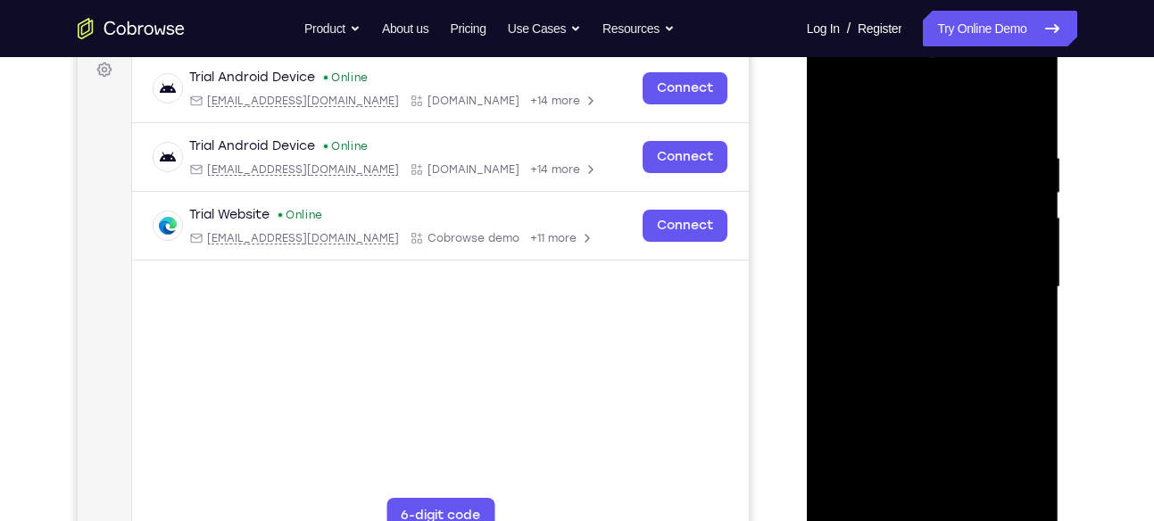
click at [1008, 520] on html "Online web based iOS Simulators and Android Emulators. Run iPhone, iPad, Mobile…" at bounding box center [934, 292] width 254 height 536
click at [920, 143] on div at bounding box center [932, 287] width 225 height 500
click at [1030, 172] on div at bounding box center [932, 287] width 225 height 500
click at [1024, 112] on div at bounding box center [932, 287] width 225 height 500
drag, startPoint x: 1024, startPoint y: 143, endPoint x: 952, endPoint y: 158, distance: 73.0
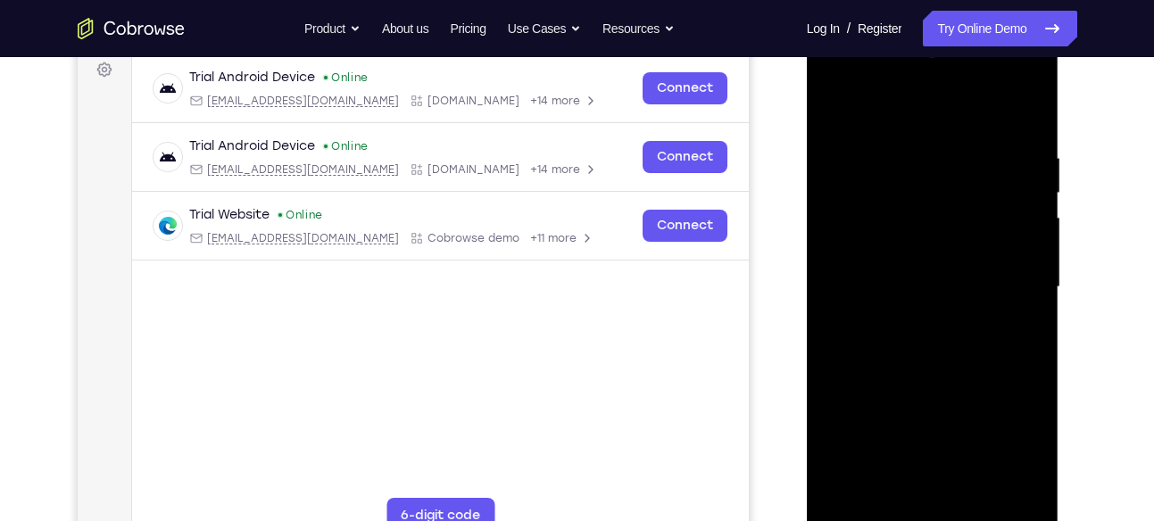
click at [952, 158] on div at bounding box center [932, 287] width 225 height 500
click at [1022, 114] on div at bounding box center [932, 287] width 225 height 500
drag, startPoint x: 1012, startPoint y: 142, endPoint x: 892, endPoint y: 169, distance: 123.4
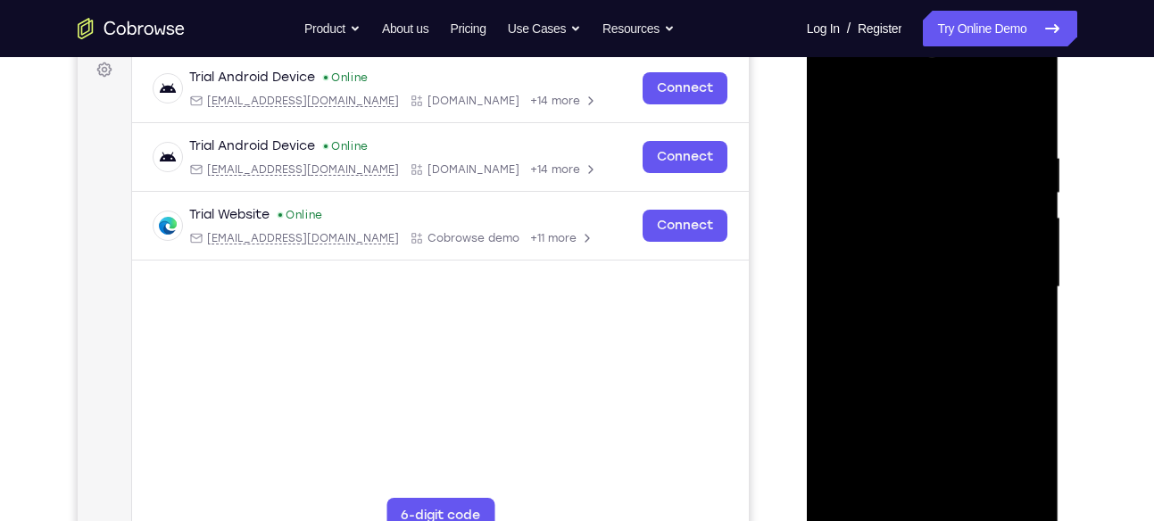
click at [892, 169] on div at bounding box center [932, 287] width 225 height 500
click at [873, 131] on div at bounding box center [932, 287] width 225 height 500
click at [1020, 175] on div at bounding box center [932, 287] width 225 height 500
click at [1025, 114] on div at bounding box center [932, 287] width 225 height 500
click at [1029, 112] on div at bounding box center [932, 287] width 225 height 500
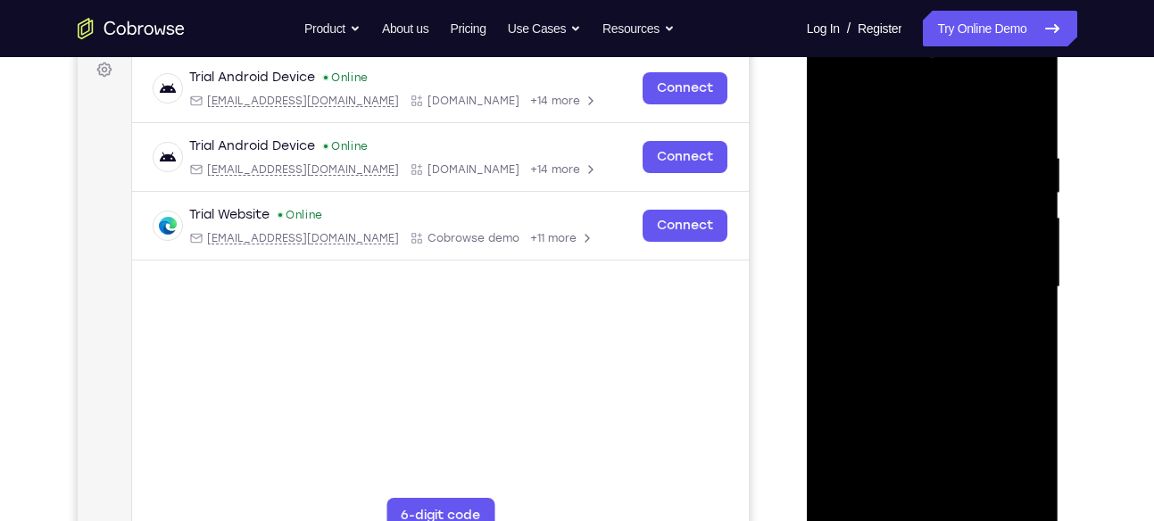
drag, startPoint x: 1015, startPoint y: 137, endPoint x: 837, endPoint y: 155, distance: 178.6
click at [837, 155] on div at bounding box center [932, 287] width 225 height 500
click at [887, 147] on div at bounding box center [932, 287] width 225 height 500
click at [1018, 175] on div at bounding box center [932, 287] width 225 height 500
click at [1024, 190] on div at bounding box center [932, 287] width 225 height 500
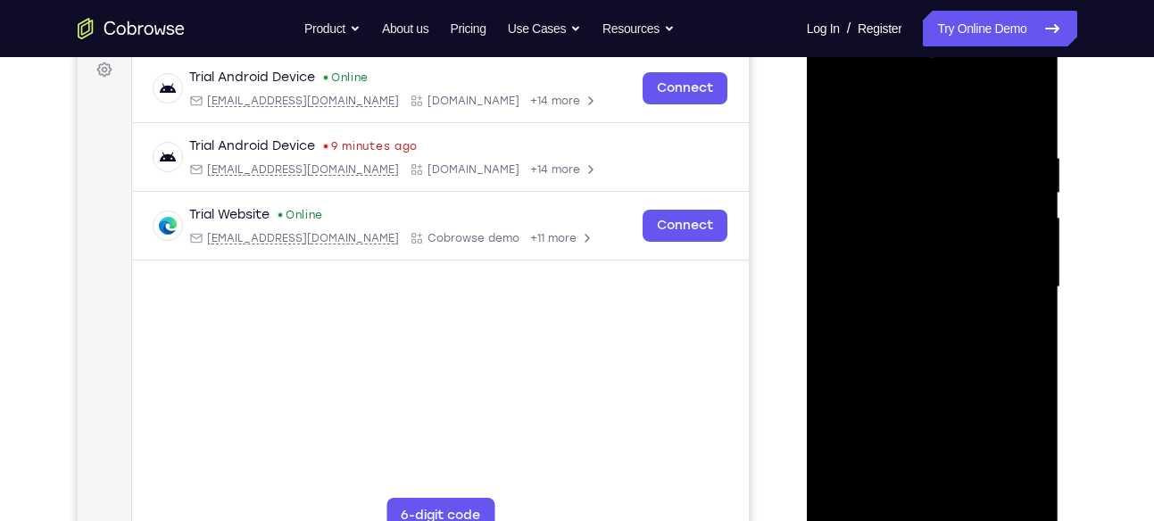
click at [1024, 190] on div at bounding box center [932, 287] width 225 height 500
click at [1027, 108] on div at bounding box center [932, 287] width 225 height 500
click at [993, 142] on div at bounding box center [932, 287] width 225 height 500
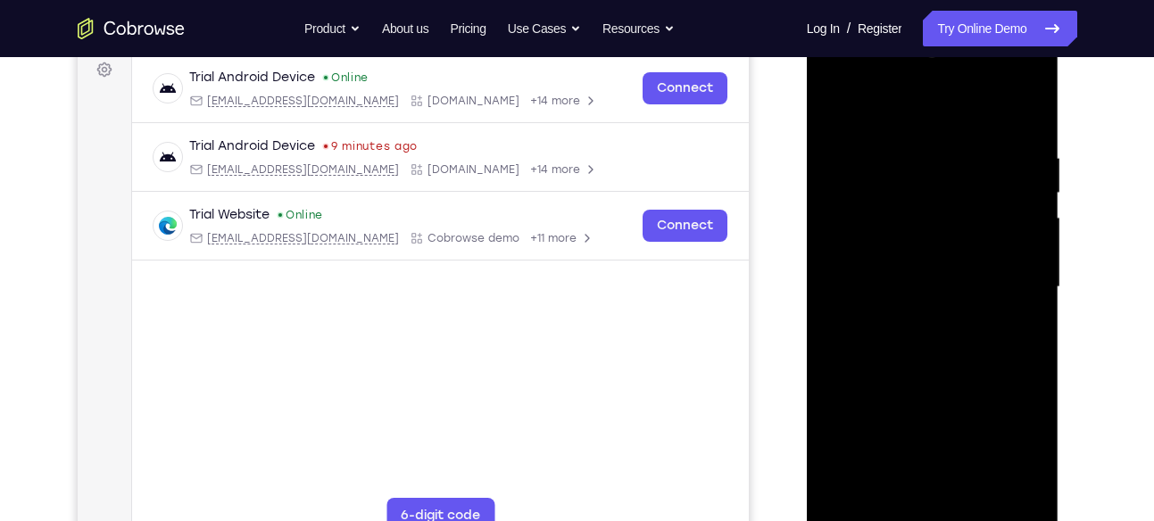
click at [1020, 183] on div at bounding box center [932, 287] width 225 height 500
click at [1026, 183] on div at bounding box center [932, 287] width 225 height 500
click at [1026, 117] on div at bounding box center [932, 287] width 225 height 500
drag, startPoint x: 1027, startPoint y: 161, endPoint x: 893, endPoint y: 169, distance: 134.1
click at [893, 169] on div at bounding box center [932, 287] width 225 height 500
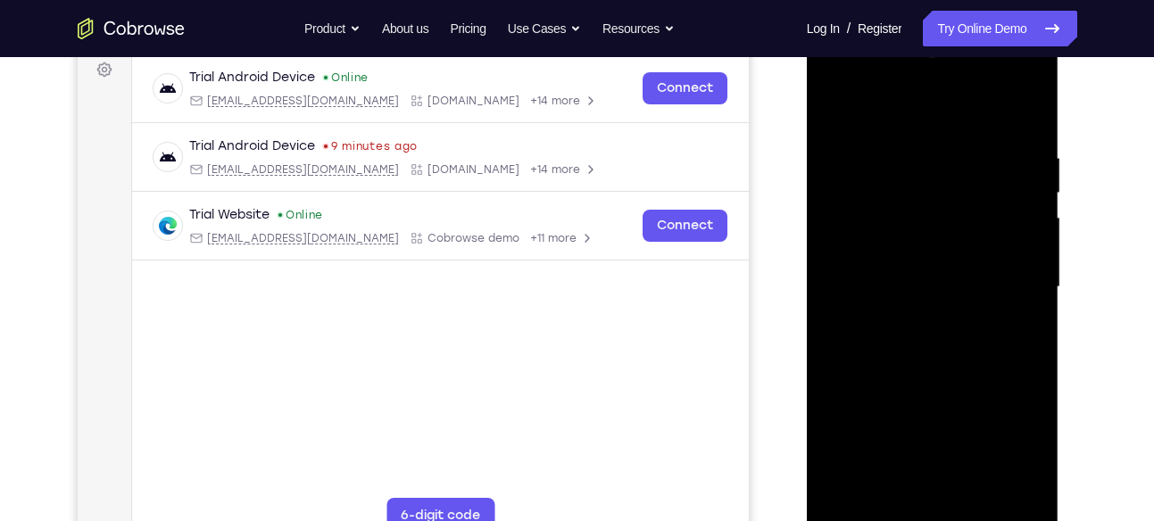
drag, startPoint x: 1025, startPoint y: 141, endPoint x: 832, endPoint y: 161, distance: 194.7
click at [832, 161] on div at bounding box center [932, 287] width 225 height 500
click at [896, 149] on div at bounding box center [932, 287] width 225 height 500
click at [1031, 176] on div at bounding box center [932, 287] width 225 height 500
click at [1025, 199] on div at bounding box center [932, 287] width 225 height 500
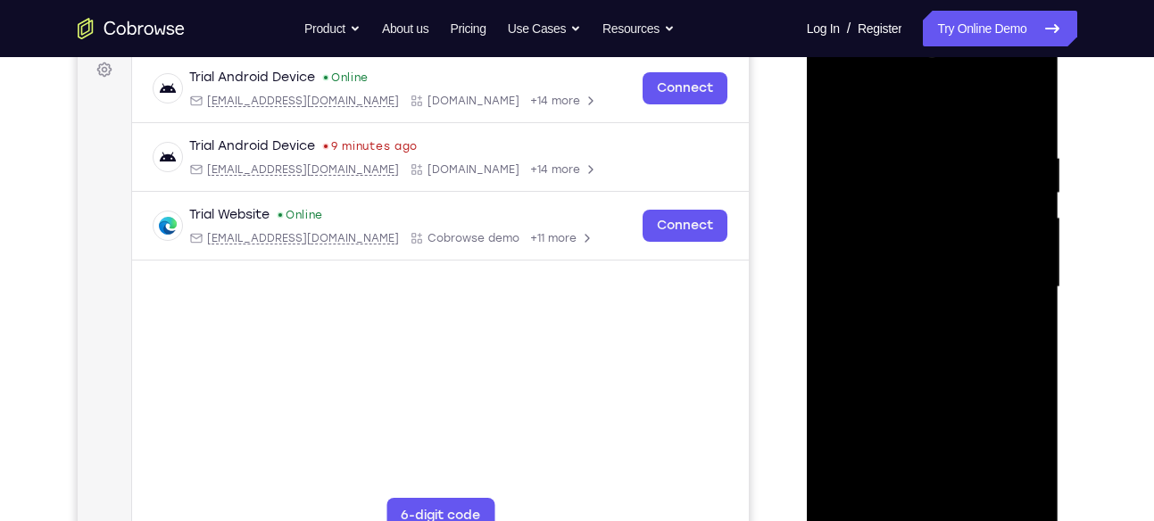
click at [1028, 116] on div at bounding box center [932, 287] width 225 height 500
click at [1012, 134] on div at bounding box center [932, 287] width 225 height 500
click at [992, 187] on div at bounding box center [932, 287] width 225 height 500
click at [1026, 111] on div at bounding box center [932, 287] width 225 height 500
drag, startPoint x: 970, startPoint y: 152, endPoint x: 724, endPoint y: 175, distance: 247.4
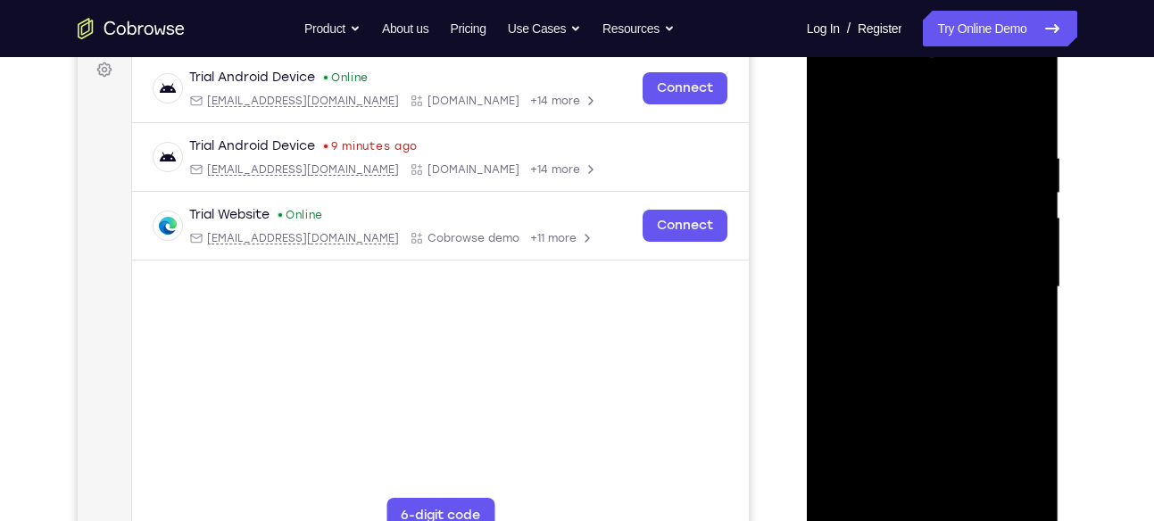
click at [807, 175] on html "Online web based iOS Simulators and Android Emulators. Run iPhone, iPad, Mobile…" at bounding box center [934, 292] width 254 height 536
drag, startPoint x: 967, startPoint y: 152, endPoint x: 855, endPoint y: 162, distance: 113.0
click at [855, 162] on div at bounding box center [932, 287] width 225 height 500
click at [927, 139] on div at bounding box center [932, 287] width 225 height 500
click at [1033, 229] on div at bounding box center [932, 287] width 225 height 500
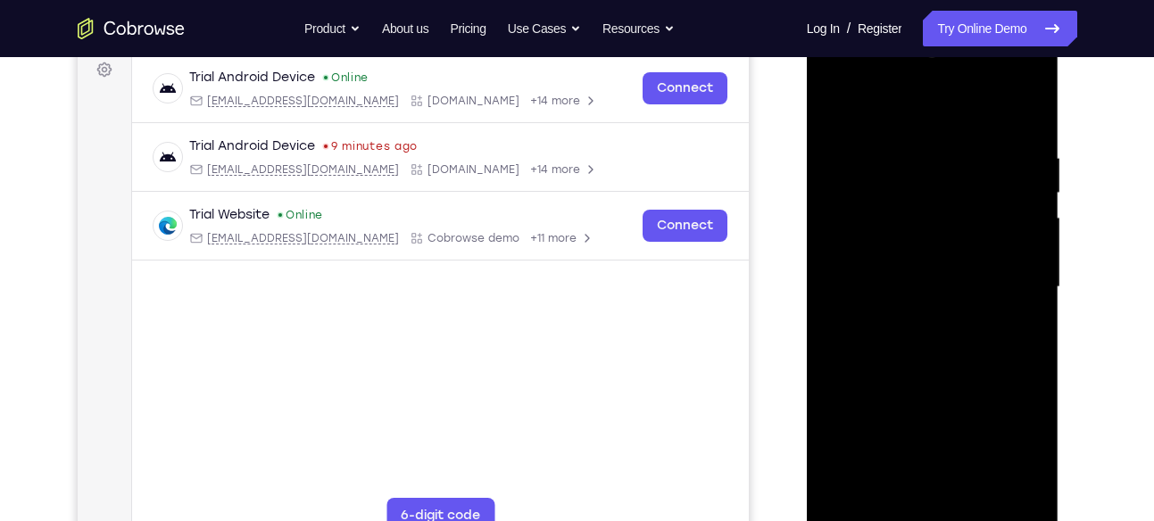
click at [837, 306] on div at bounding box center [932, 287] width 225 height 500
click at [1033, 112] on div at bounding box center [932, 287] width 225 height 500
drag, startPoint x: 1025, startPoint y: 170, endPoint x: 869, endPoint y: 185, distance: 156.8
click at [869, 185] on div at bounding box center [932, 287] width 225 height 500
drag, startPoint x: 952, startPoint y: 145, endPoint x: 833, endPoint y: 170, distance: 122.0
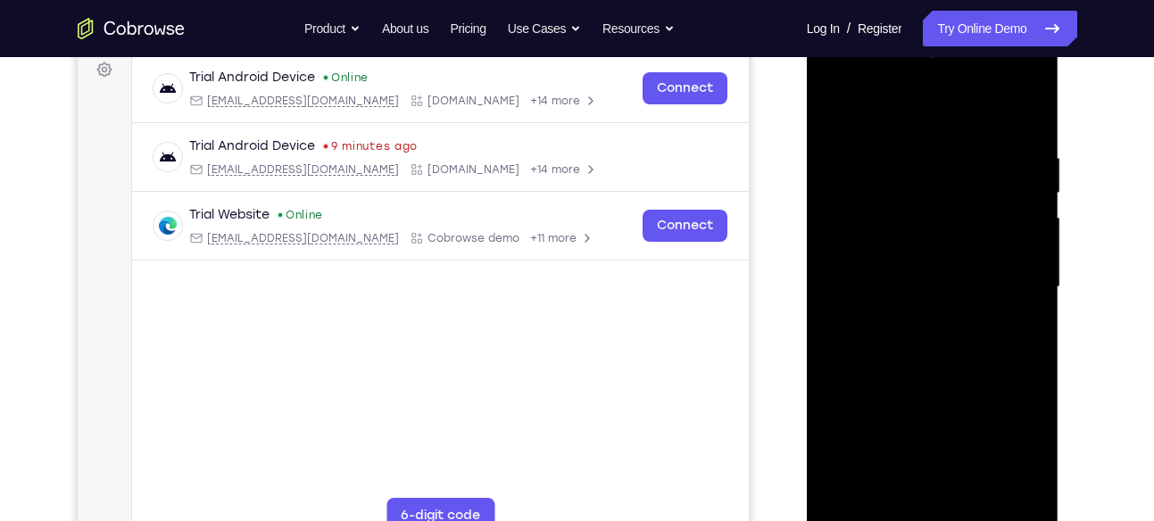
click at [833, 170] on div at bounding box center [932, 287] width 225 height 500
click at [939, 162] on div at bounding box center [932, 287] width 225 height 500
click at [1025, 269] on div at bounding box center [932, 287] width 225 height 500
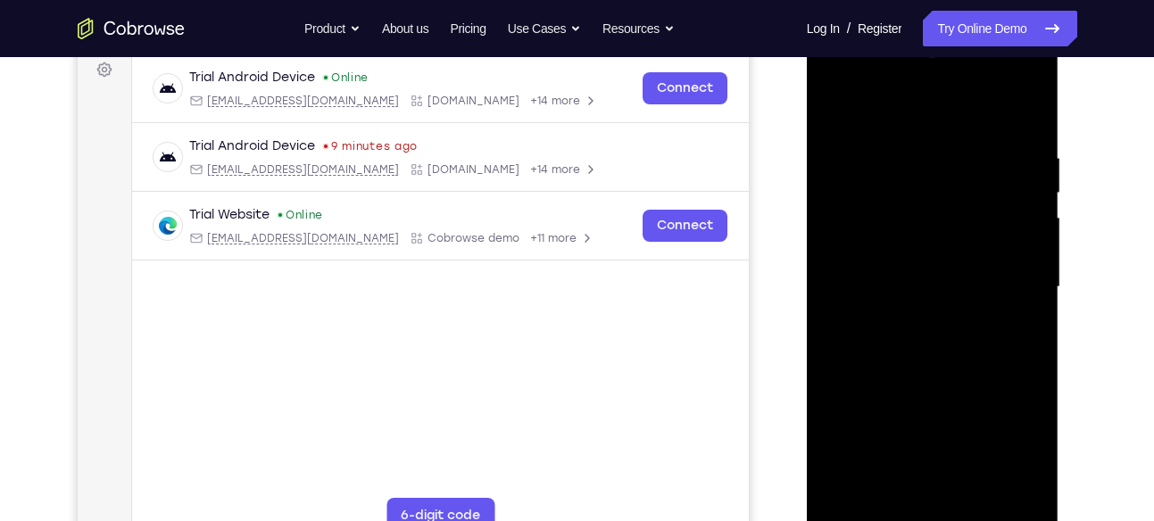
click at [1026, 163] on div at bounding box center [932, 287] width 225 height 500
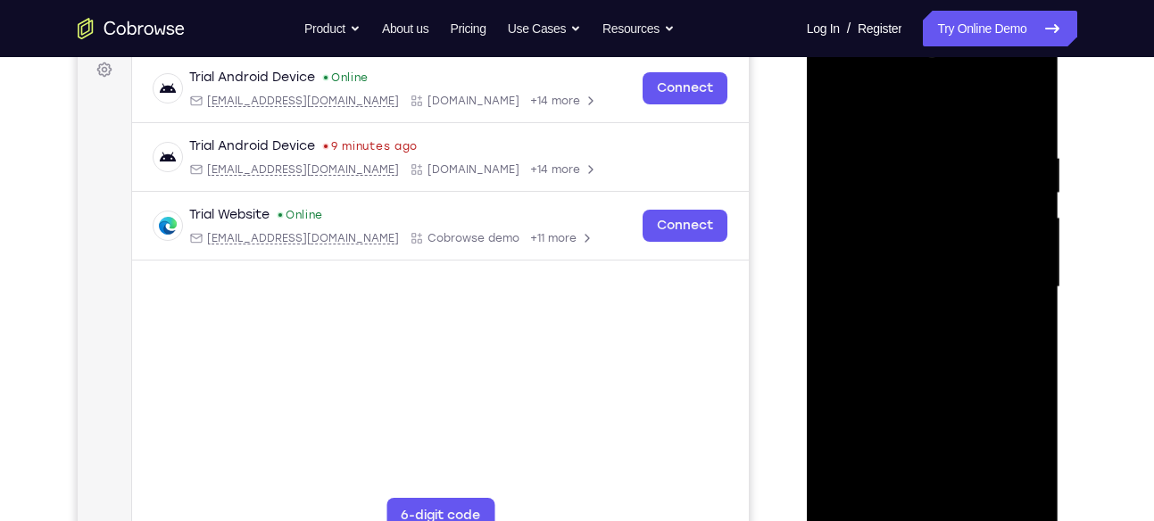
click at [1026, 163] on div at bounding box center [932, 287] width 225 height 500
click at [840, 278] on div at bounding box center [932, 287] width 225 height 500
click at [1001, 225] on div at bounding box center [932, 287] width 225 height 500
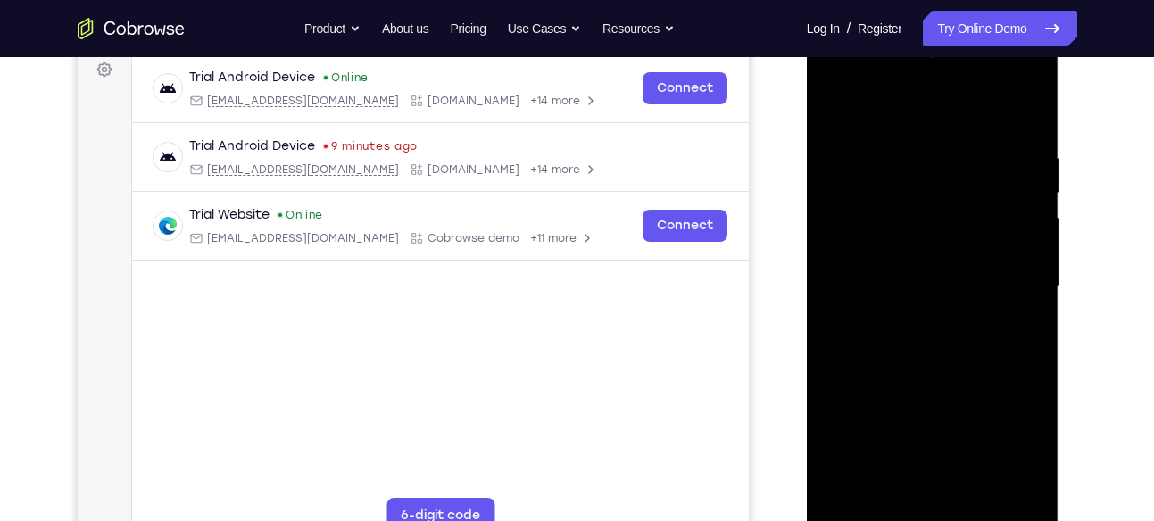
click at [1001, 225] on div at bounding box center [932, 287] width 225 height 500
click at [1021, 112] on div at bounding box center [932, 287] width 225 height 500
click at [986, 154] on div at bounding box center [932, 287] width 225 height 500
click at [1023, 111] on div at bounding box center [932, 287] width 225 height 500
drag, startPoint x: 885, startPoint y: 154, endPoint x: 1170, endPoint y: 80, distance: 294.2
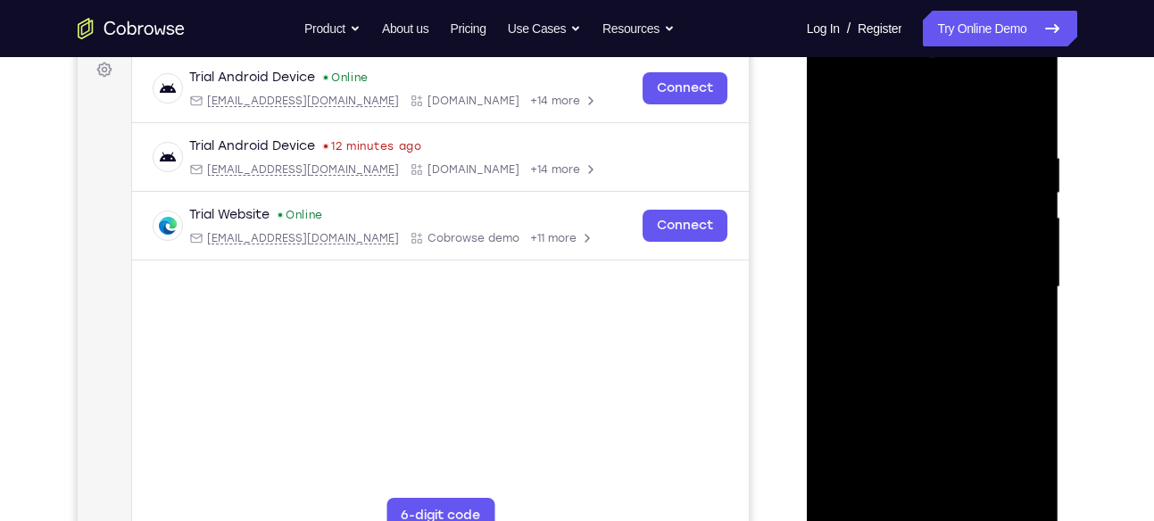
click at [1061, 80] on html "Online web based iOS Simulators and Android Emulators. Run iPhone, iPad, Mobile…" at bounding box center [934, 292] width 254 height 536
drag, startPoint x: 909, startPoint y: 192, endPoint x: 1006, endPoint y: 566, distance: 386.2
click at [1006, 520] on html "Online web based iOS Simulators and Android Emulators. Run iPhone, iPad, Mobile…" at bounding box center [934, 292] width 254 height 536
click at [912, 150] on div at bounding box center [932, 287] width 225 height 500
click at [1007, 248] on div at bounding box center [932, 287] width 225 height 500
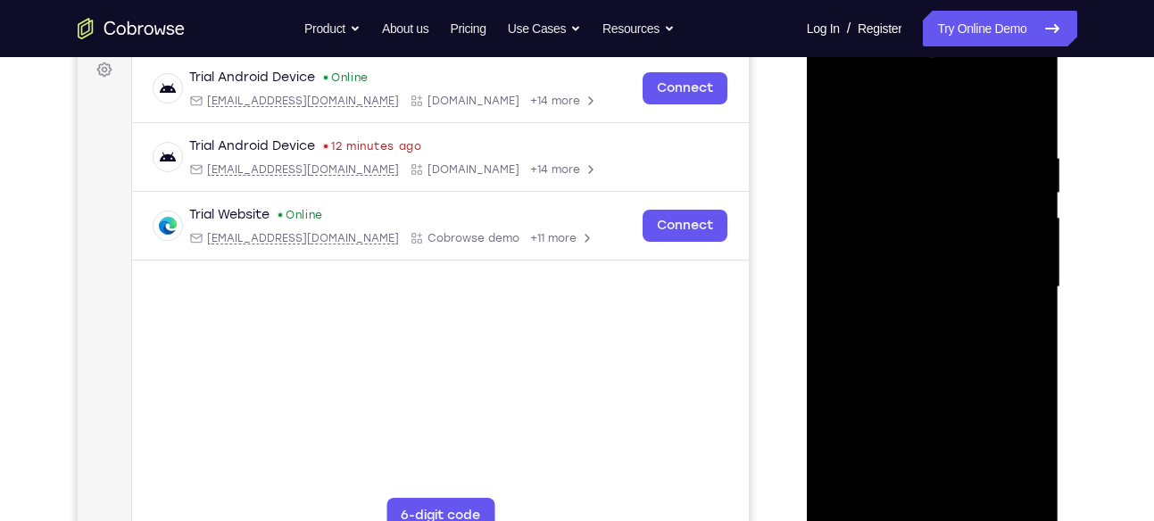
click at [1007, 248] on div at bounding box center [932, 287] width 225 height 500
drag, startPoint x: 921, startPoint y: 263, endPoint x: 1111, endPoint y: 250, distance: 190.6
click at [1061, 250] on html "Online web based iOS Simulators and Android Emulators. Run iPhone, iPad, Mobile…" at bounding box center [934, 292] width 254 height 536
click at [834, 299] on div at bounding box center [932, 287] width 225 height 500
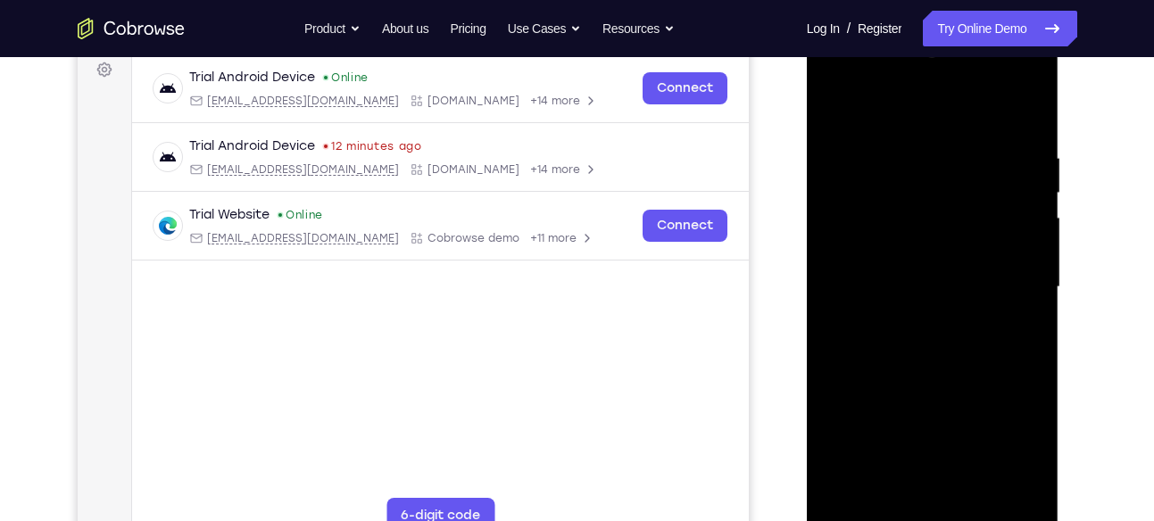
click at [834, 299] on div at bounding box center [932, 287] width 225 height 500
click at [1028, 112] on div at bounding box center [932, 287] width 225 height 500
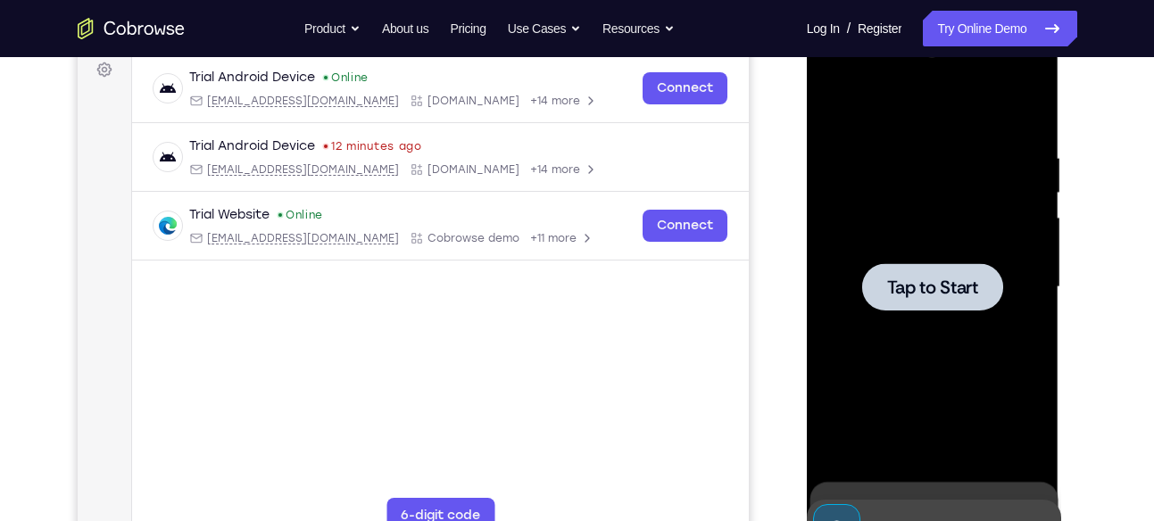
click at [990, 220] on div at bounding box center [932, 287] width 225 height 500
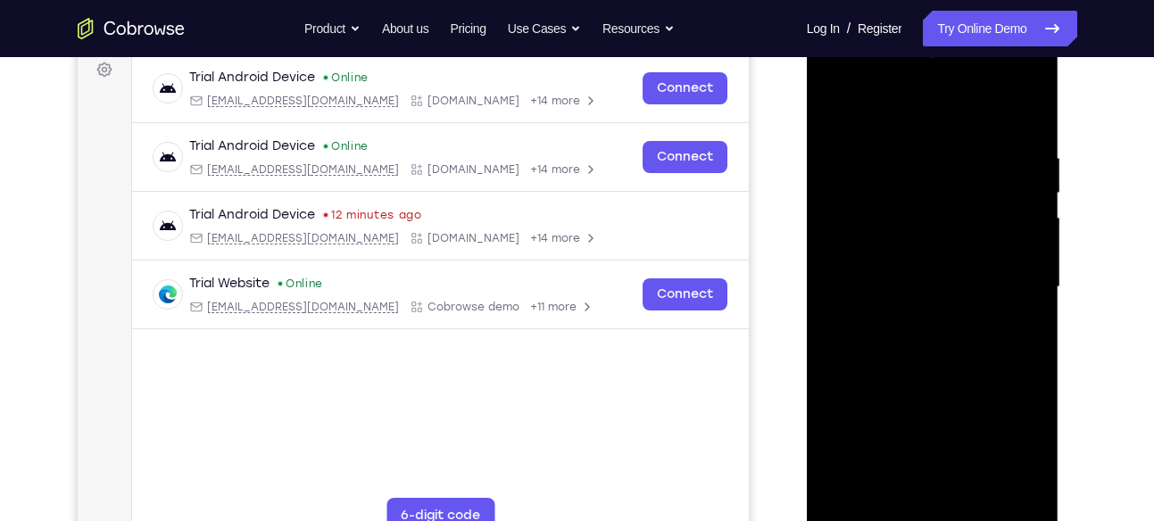
scroll to position [327, 0]
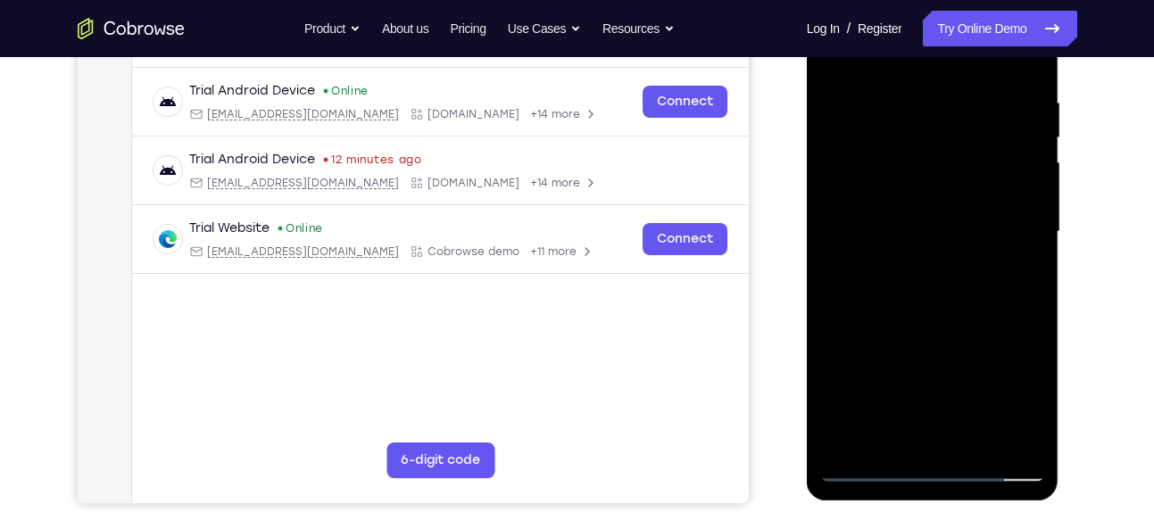
click at [942, 467] on div at bounding box center [932, 232] width 225 height 500
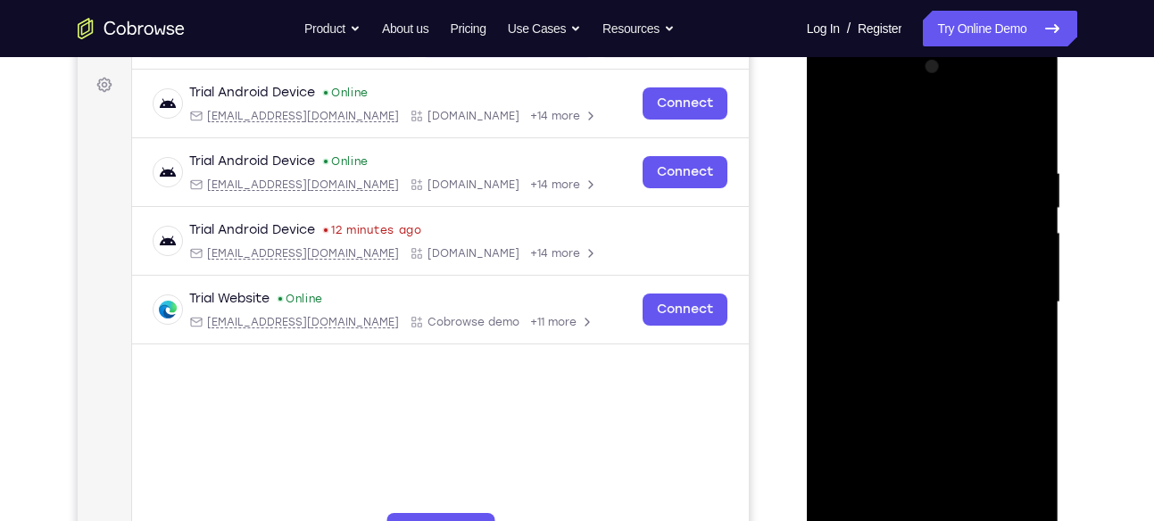
scroll to position [255, 0]
click at [1007, 453] on div at bounding box center [932, 304] width 225 height 500
click at [840, 93] on div at bounding box center [932, 304] width 225 height 500
click at [1008, 291] on div at bounding box center [932, 304] width 225 height 500
click at [912, 334] on div at bounding box center [932, 304] width 225 height 500
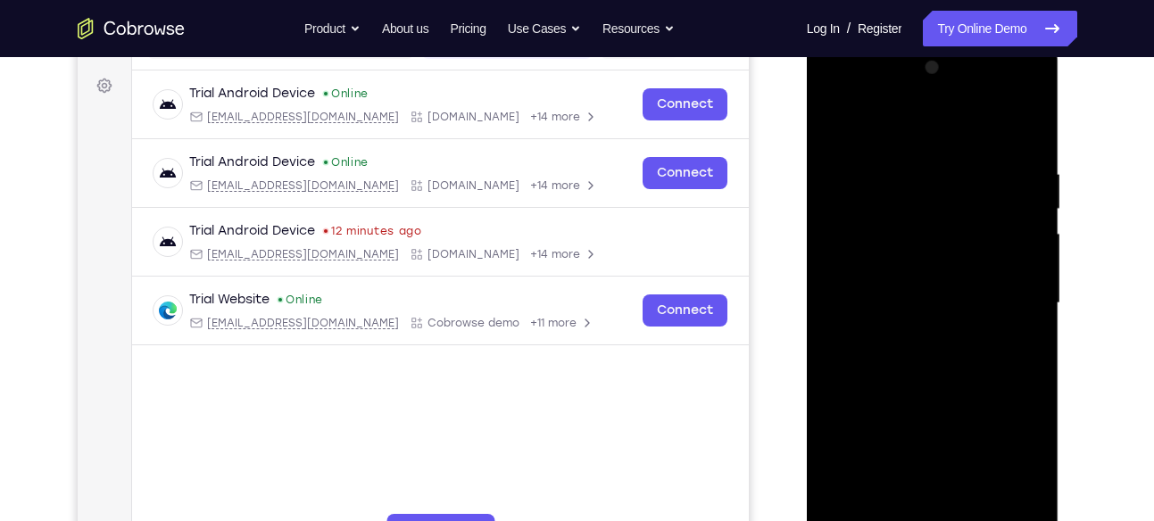
click at [892, 292] on div at bounding box center [932, 304] width 225 height 500
click at [868, 259] on div at bounding box center [932, 304] width 225 height 500
click at [911, 298] on div at bounding box center [932, 304] width 225 height 500
click at [922, 355] on div at bounding box center [932, 304] width 225 height 500
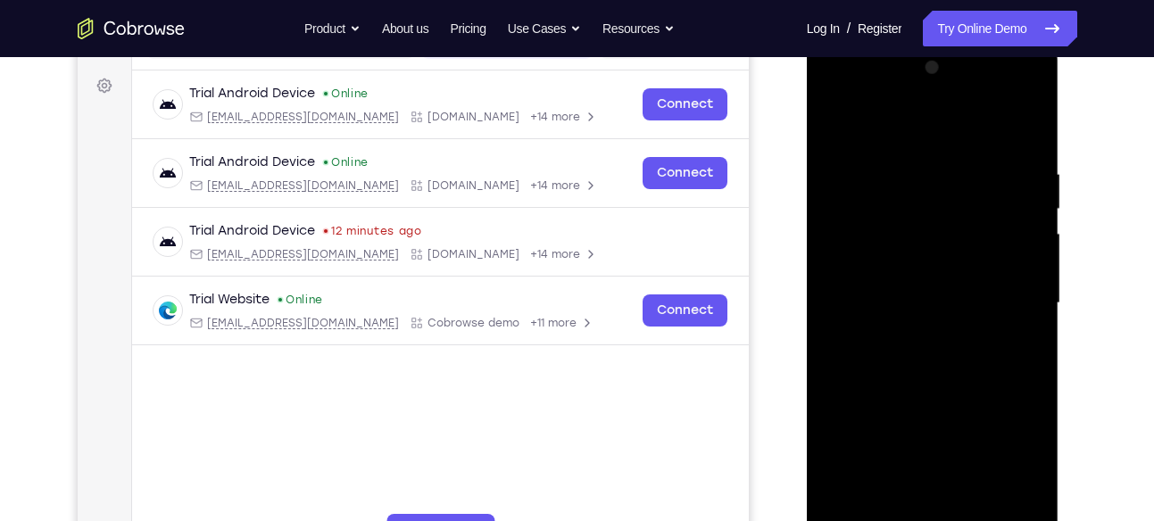
click at [933, 356] on div at bounding box center [932, 304] width 225 height 500
click at [1032, 331] on div at bounding box center [932, 304] width 225 height 500
click at [1042, 150] on div at bounding box center [932, 304] width 225 height 500
click at [1031, 145] on div at bounding box center [932, 304] width 225 height 500
drag, startPoint x: 987, startPoint y: 344, endPoint x: 999, endPoint y: 297, distance: 47.8
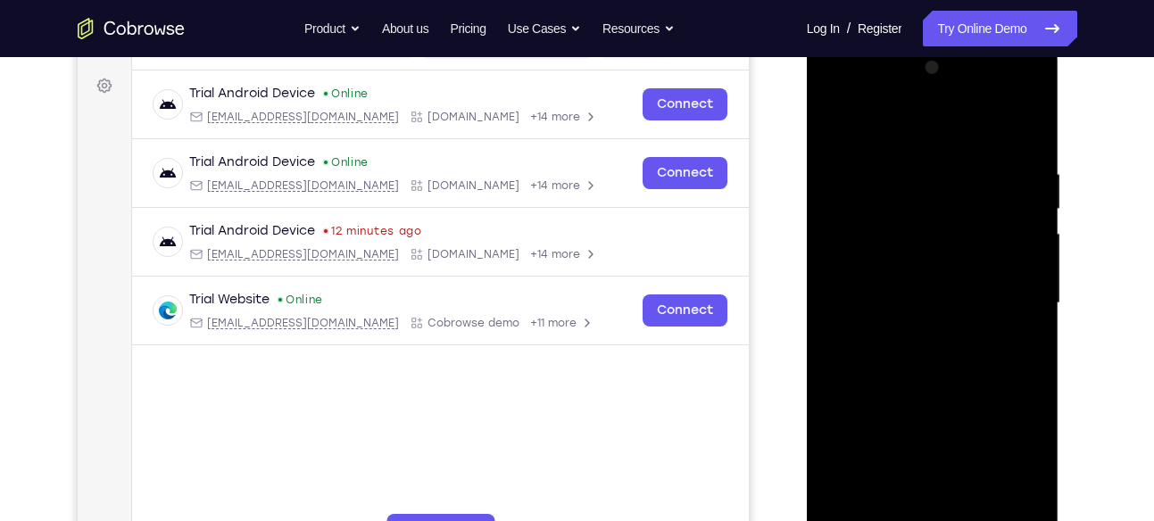
click at [999, 297] on div at bounding box center [932, 304] width 225 height 500
drag, startPoint x: 999, startPoint y: 297, endPoint x: 999, endPoint y: 259, distance: 38.4
click at [999, 259] on div at bounding box center [932, 304] width 225 height 500
click at [1041, 304] on div at bounding box center [932, 304] width 225 height 500
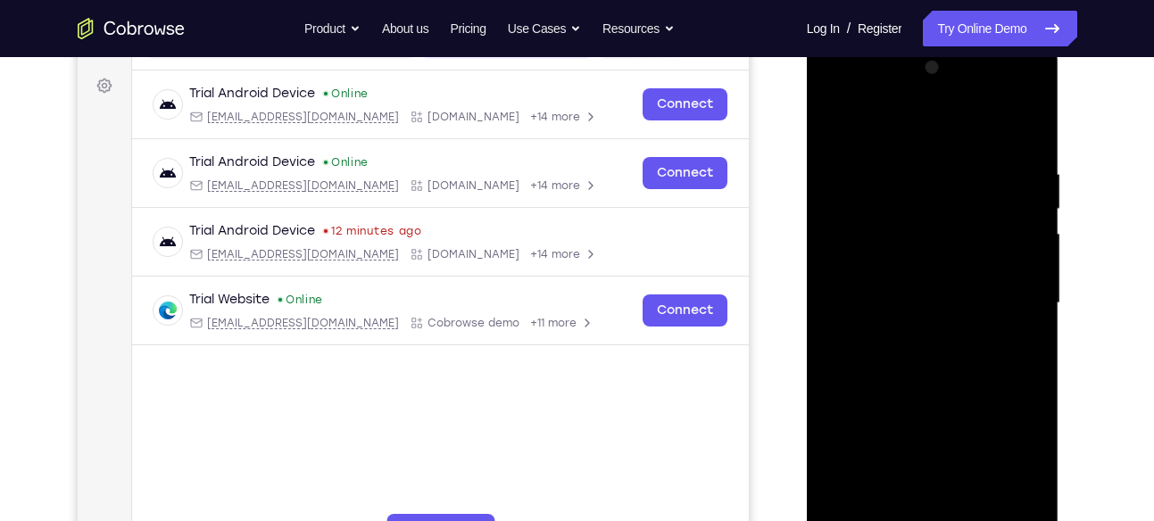
click at [1041, 304] on div at bounding box center [932, 304] width 225 height 500
drag, startPoint x: 1024, startPoint y: 376, endPoint x: 993, endPoint y: 166, distance: 211.9
click at [993, 166] on div at bounding box center [932, 304] width 225 height 500
click at [974, 518] on div at bounding box center [932, 304] width 225 height 500
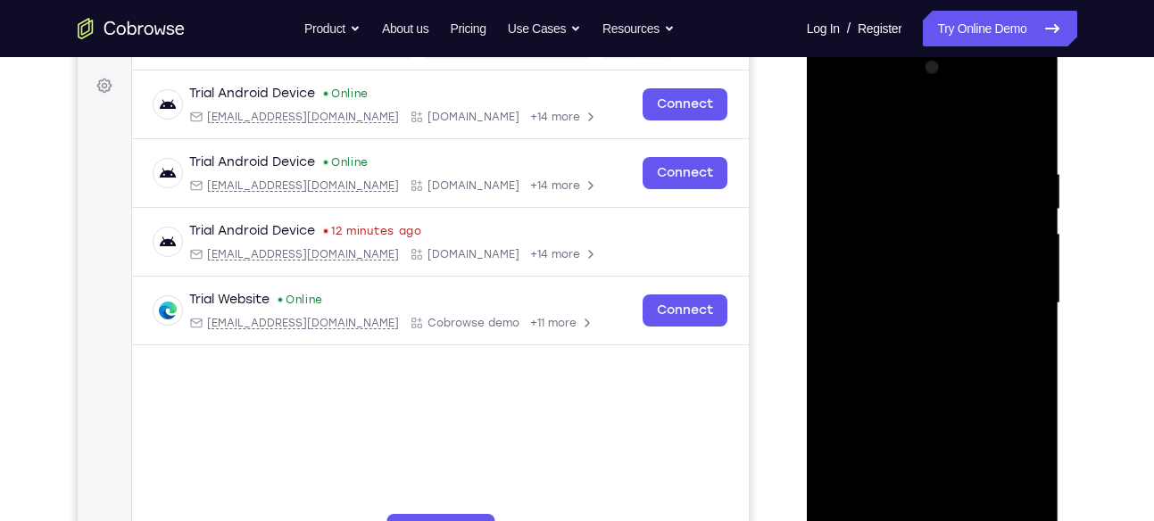
click at [976, 503] on div at bounding box center [932, 304] width 225 height 500
click at [934, 389] on div at bounding box center [932, 304] width 225 height 500
click at [927, 255] on div at bounding box center [932, 304] width 225 height 500
click at [838, 127] on div at bounding box center [932, 304] width 225 height 500
click at [834, 116] on div at bounding box center [932, 304] width 225 height 500
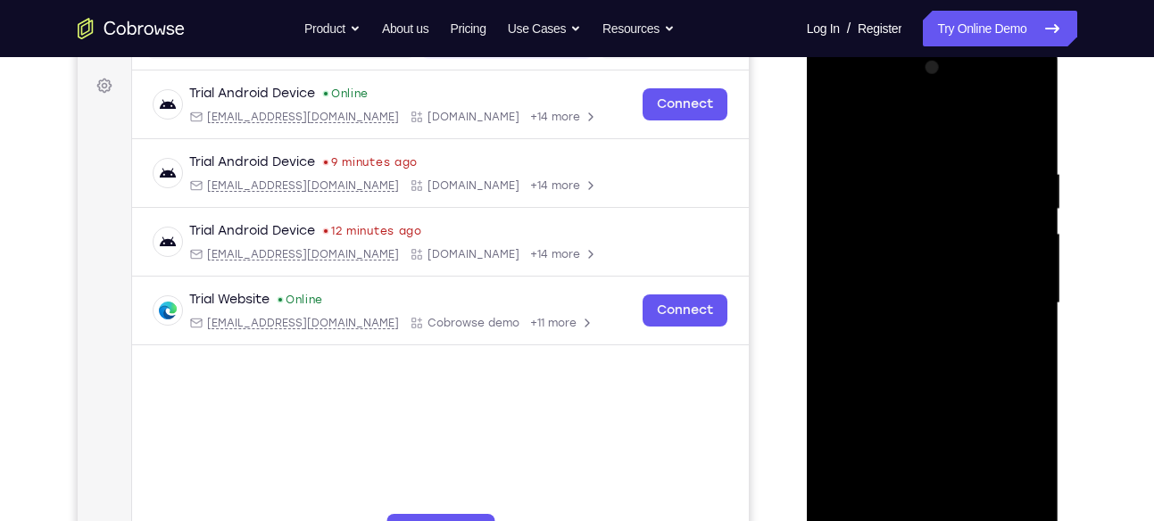
drag, startPoint x: 963, startPoint y: 296, endPoint x: 912, endPoint y: 93, distance: 209.8
click at [912, 93] on div at bounding box center [932, 304] width 225 height 500
drag, startPoint x: 974, startPoint y: 309, endPoint x: 951, endPoint y: 161, distance: 150.0
click at [951, 161] on div at bounding box center [932, 304] width 225 height 500
drag, startPoint x: 1001, startPoint y: 320, endPoint x: 959, endPoint y: 162, distance: 162.4
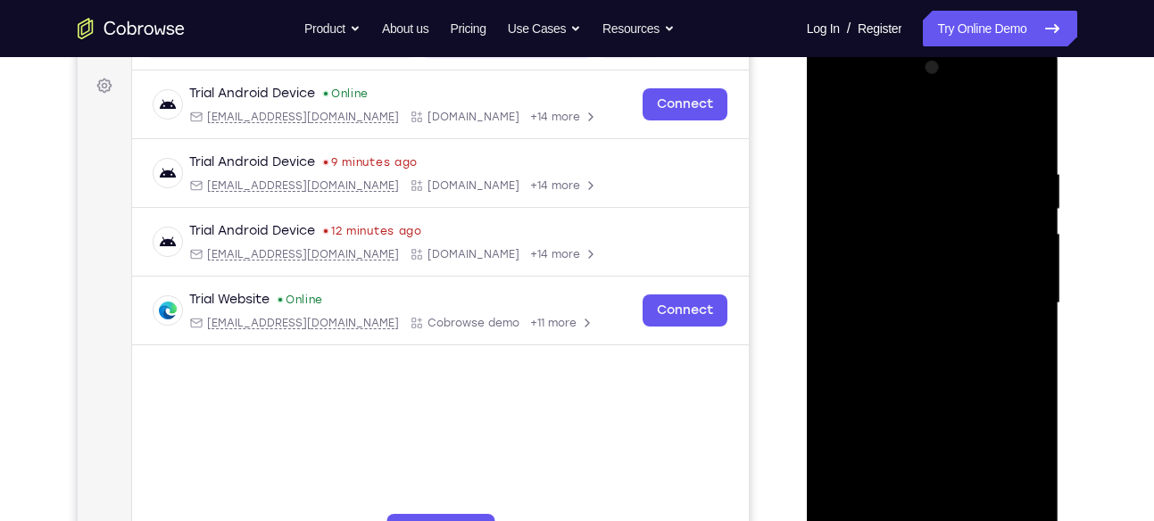
click at [959, 162] on div at bounding box center [932, 304] width 225 height 500
drag, startPoint x: 1001, startPoint y: 428, endPoint x: 981, endPoint y: 303, distance: 125.7
click at [981, 303] on div at bounding box center [932, 304] width 225 height 500
drag, startPoint x: 981, startPoint y: 303, endPoint x: 942, endPoint y: 141, distance: 167.1
click at [942, 141] on div at bounding box center [932, 304] width 225 height 500
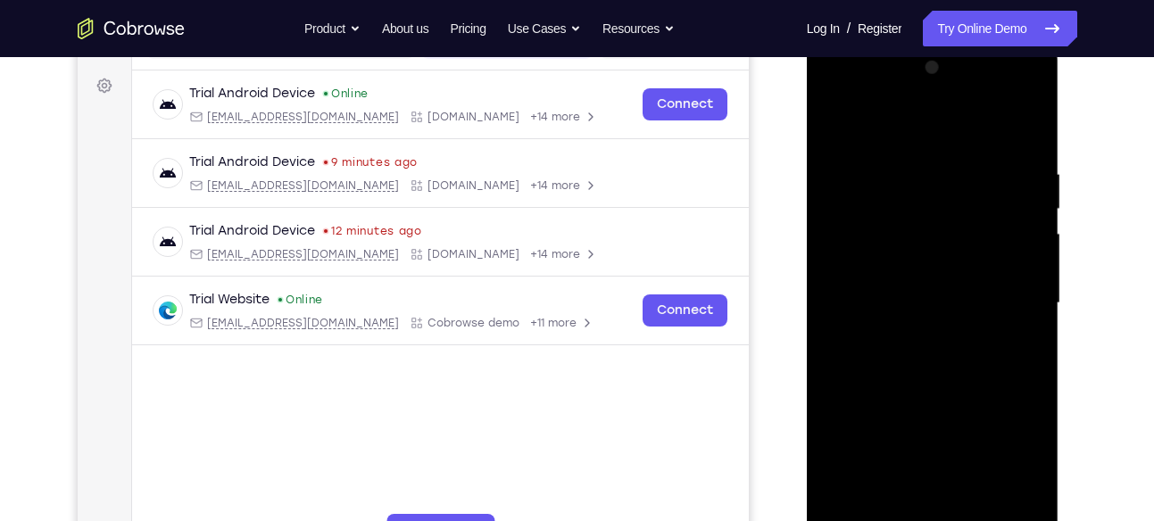
drag, startPoint x: 978, startPoint y: 440, endPoint x: 932, endPoint y: 182, distance: 262.1
click at [932, 182] on div at bounding box center [932, 304] width 225 height 500
drag, startPoint x: 968, startPoint y: 322, endPoint x: 951, endPoint y: 192, distance: 131.4
click at [951, 192] on div at bounding box center [932, 304] width 225 height 500
click at [1040, 325] on div at bounding box center [932, 304] width 225 height 500
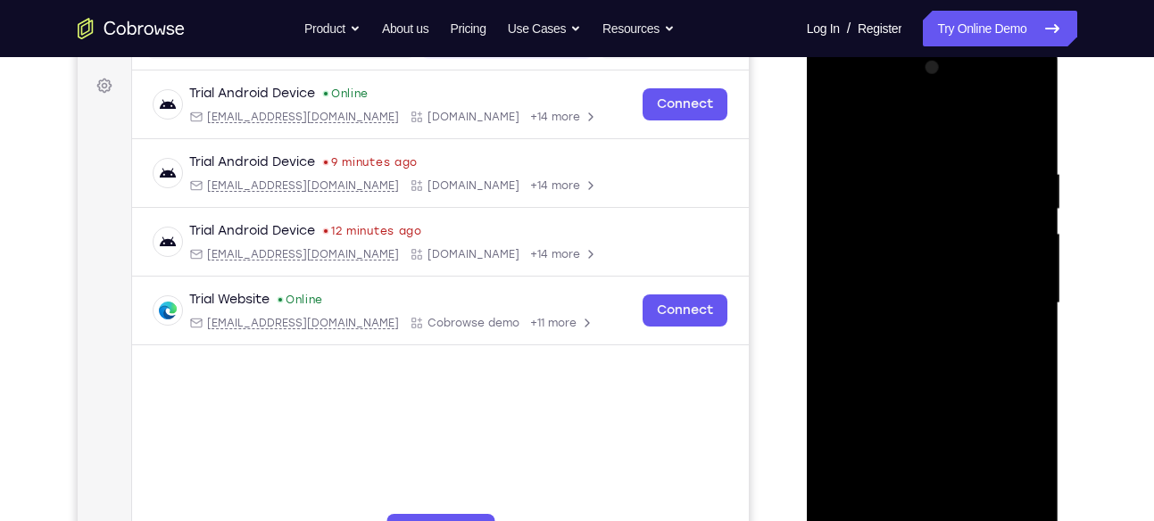
click at [1040, 325] on div at bounding box center [932, 304] width 225 height 500
click at [937, 154] on div at bounding box center [932, 304] width 225 height 500
click at [831, 317] on div at bounding box center [932, 304] width 225 height 500
click at [1030, 317] on div at bounding box center [932, 304] width 225 height 500
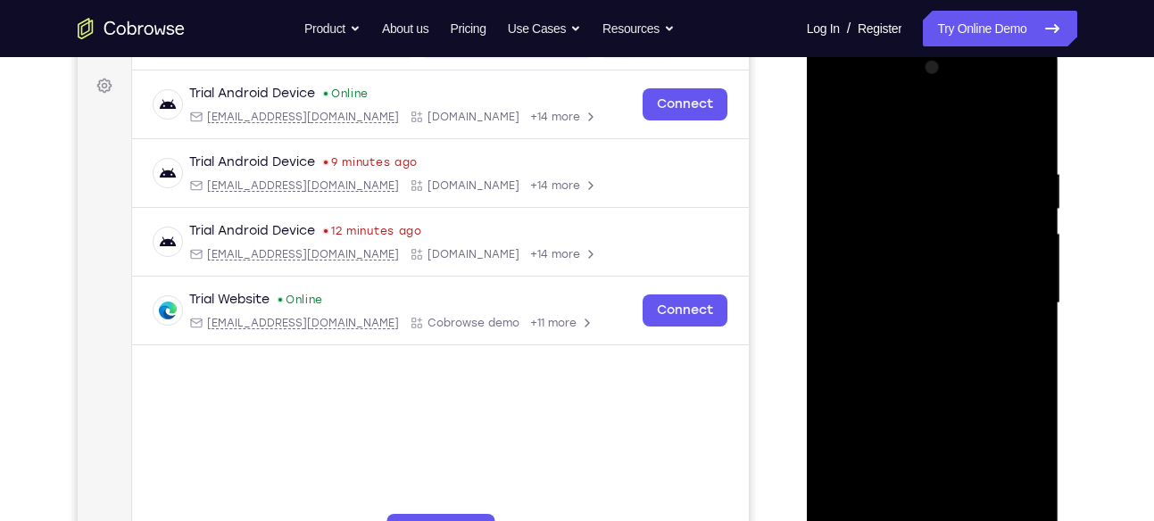
click at [1030, 317] on div at bounding box center [932, 304] width 225 height 500
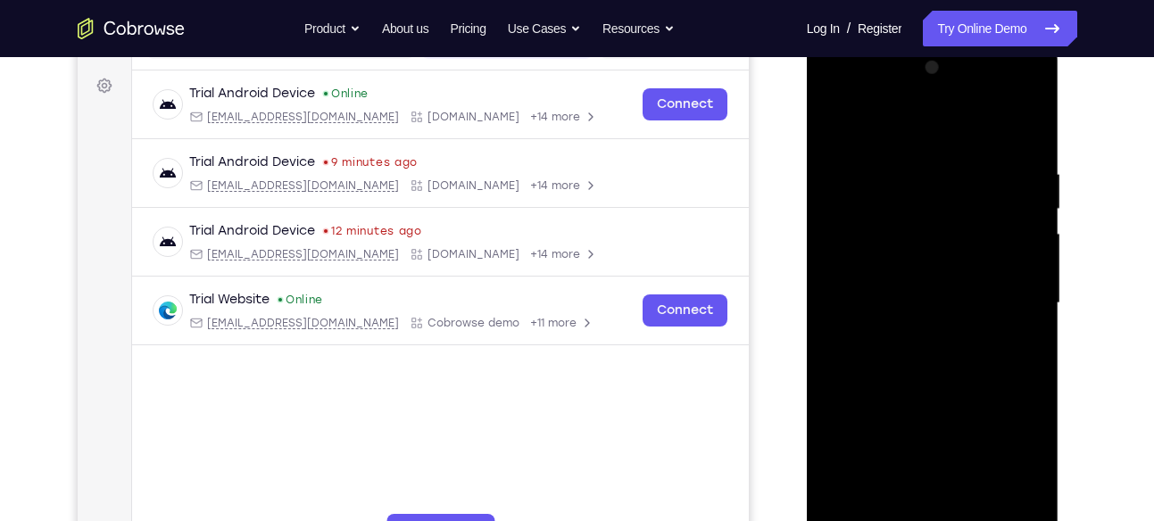
click at [1030, 317] on div at bounding box center [932, 304] width 225 height 500
drag, startPoint x: 1030, startPoint y: 317, endPoint x: 967, endPoint y: 8, distance: 315.2
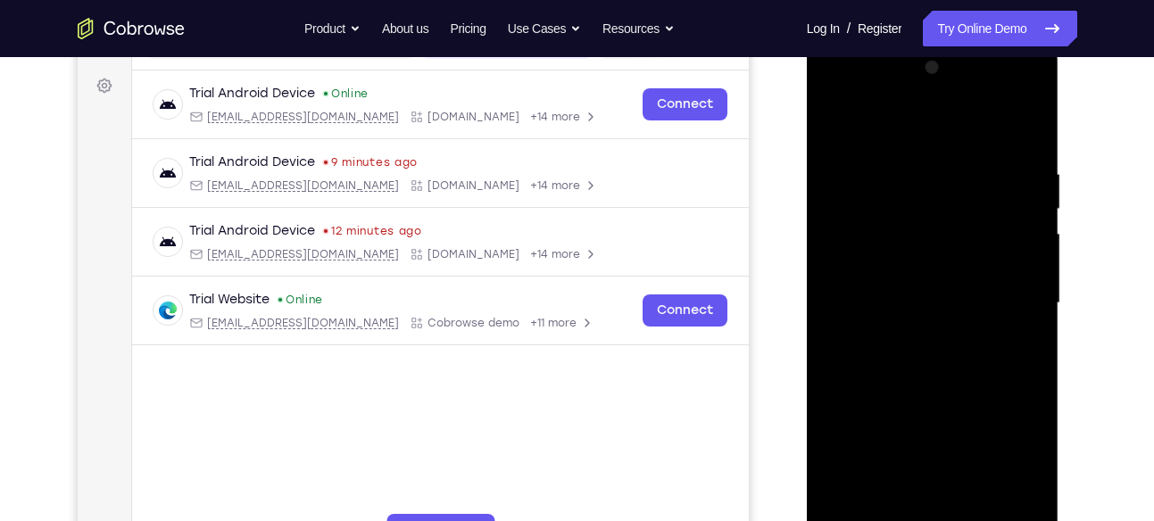
click at [967, 40] on html "Online web based iOS Simulators and Android Emulators. Run iPhone, iPad, Mobile…" at bounding box center [934, 308] width 254 height 536
drag, startPoint x: 955, startPoint y: 226, endPoint x: 953, endPoint y: 62, distance: 163.3
click at [953, 62] on div at bounding box center [932, 304] width 225 height 500
drag, startPoint x: 980, startPoint y: 182, endPoint x: 989, endPoint y: 225, distance: 43.8
click at [989, 225] on div at bounding box center [932, 304] width 225 height 500
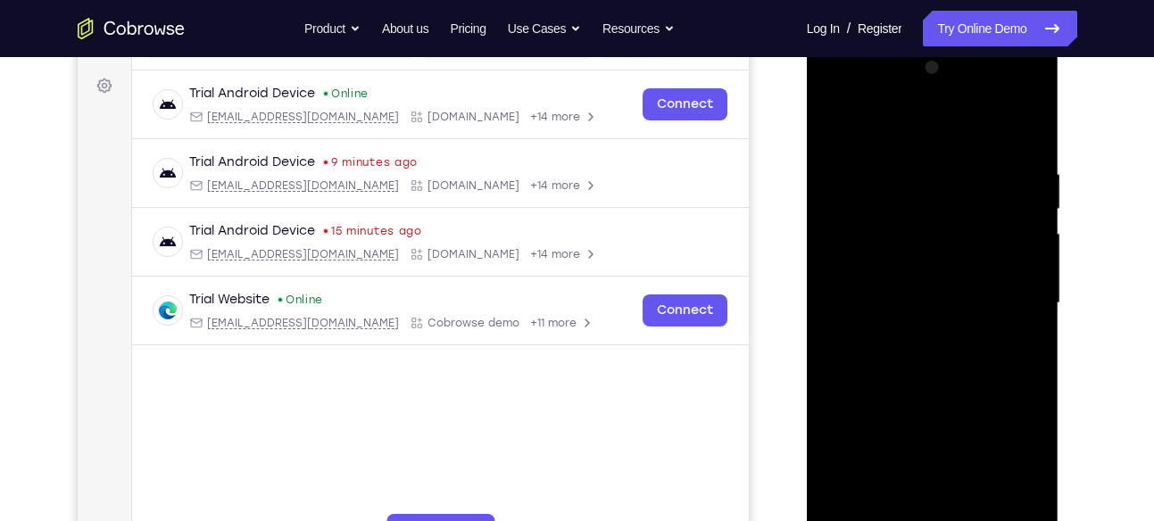
drag, startPoint x: 904, startPoint y: 336, endPoint x: 930, endPoint y: 195, distance: 143.4
click at [930, 195] on div at bounding box center [932, 304] width 225 height 500
click at [1030, 282] on div at bounding box center [932, 304] width 225 height 500
click at [1035, 278] on div at bounding box center [932, 304] width 225 height 500
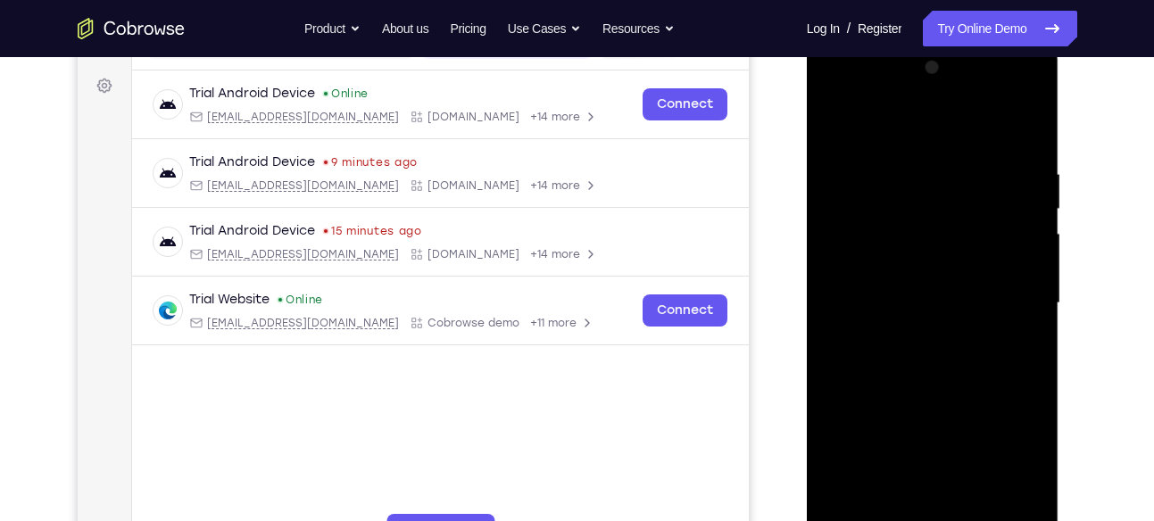
click at [1035, 278] on div at bounding box center [932, 304] width 225 height 500
drag, startPoint x: 984, startPoint y: 461, endPoint x: 1000, endPoint y: 123, distance: 337.8
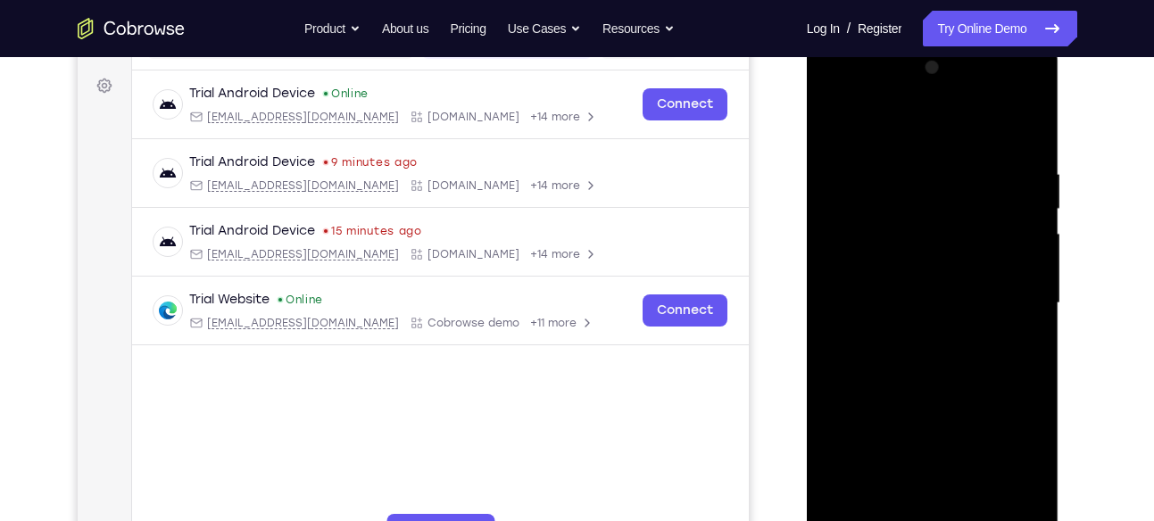
click at [1000, 123] on div at bounding box center [932, 304] width 225 height 500
drag, startPoint x: 984, startPoint y: 251, endPoint x: 985, endPoint y: 181, distance: 69.6
click at [985, 181] on div at bounding box center [932, 304] width 225 height 500
click at [1026, 286] on div at bounding box center [932, 304] width 225 height 500
drag, startPoint x: 976, startPoint y: 458, endPoint x: 952, endPoint y: 206, distance: 252.8
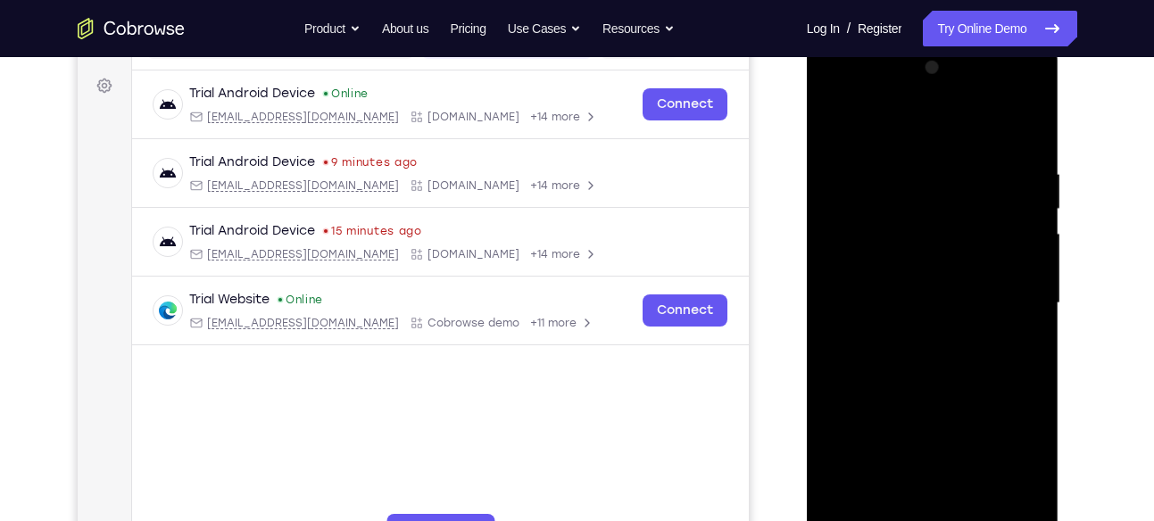
click at [952, 206] on div at bounding box center [932, 304] width 225 height 500
drag, startPoint x: 952, startPoint y: 206, endPoint x: 959, endPoint y: -30, distance: 236.6
click at [959, 40] on html "Online web based iOS Simulators and Android Emulators. Run iPhone, iPad, Mobile…" at bounding box center [934, 308] width 254 height 536
drag, startPoint x: 914, startPoint y: 461, endPoint x: 901, endPoint y: 253, distance: 209.2
click at [901, 253] on div at bounding box center [932, 304] width 225 height 500
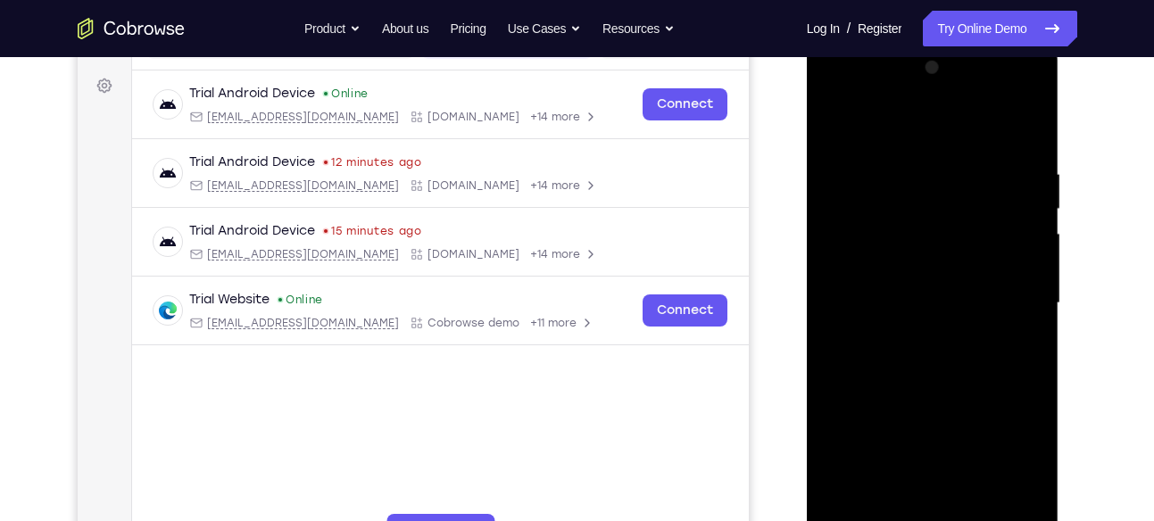
drag, startPoint x: 972, startPoint y: 353, endPoint x: 963, endPoint y: 117, distance: 235.8
click at [963, 117] on div at bounding box center [932, 304] width 225 height 500
click at [1032, 315] on div at bounding box center [932, 304] width 225 height 500
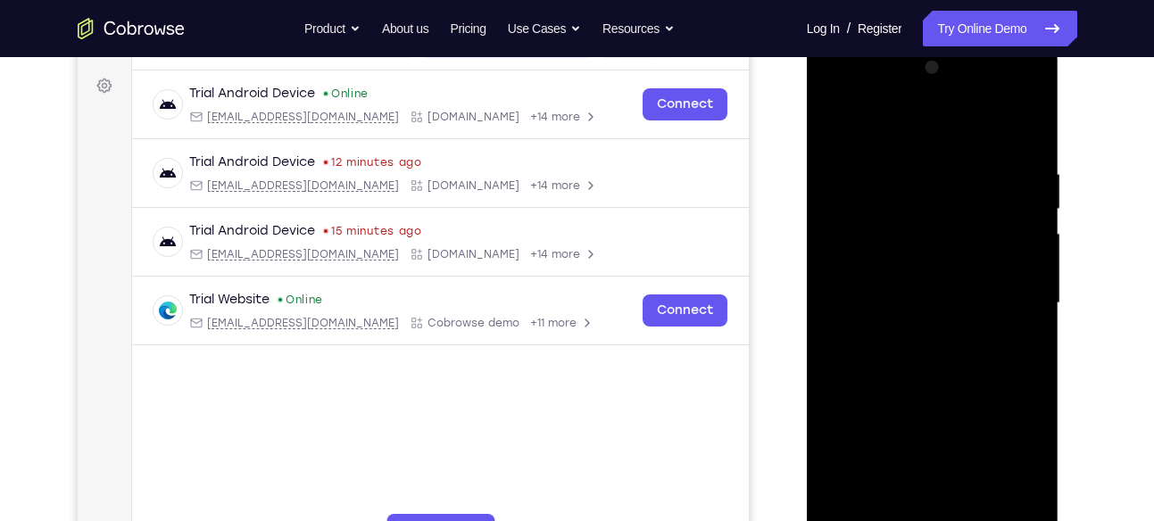
drag, startPoint x: 1032, startPoint y: 315, endPoint x: 1011, endPoint y: 124, distance: 192.1
click at [1011, 124] on div at bounding box center [932, 304] width 225 height 500
drag, startPoint x: 976, startPoint y: 289, endPoint x: 983, endPoint y: 179, distance: 110.9
click at [983, 179] on div at bounding box center [932, 304] width 225 height 500
click at [1037, 278] on div at bounding box center [932, 304] width 225 height 500
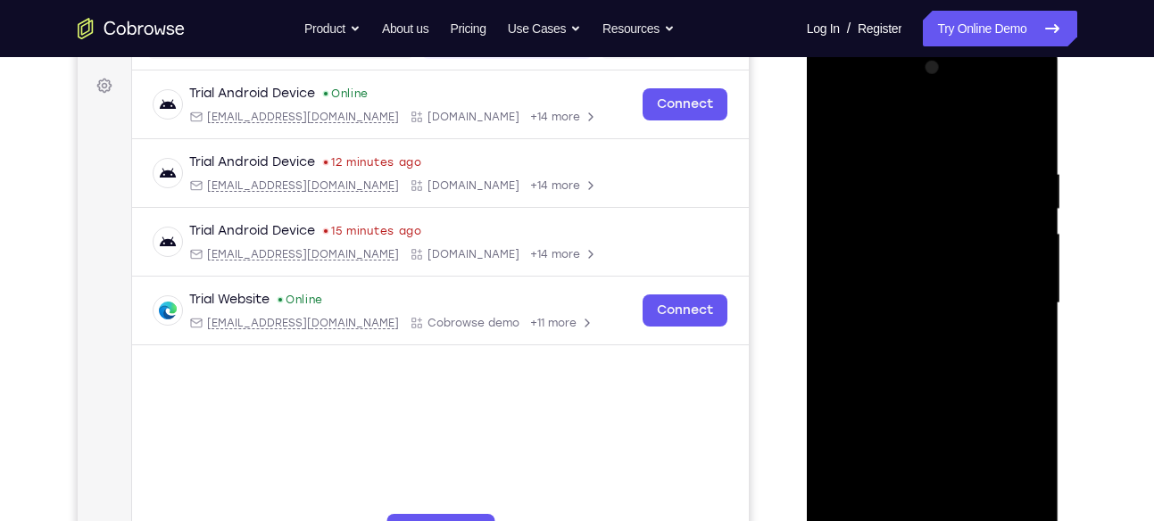
click at [1037, 278] on div at bounding box center [932, 304] width 225 height 500
click at [1035, 279] on div at bounding box center [932, 304] width 225 height 500
click at [1036, 280] on div at bounding box center [932, 304] width 225 height 500
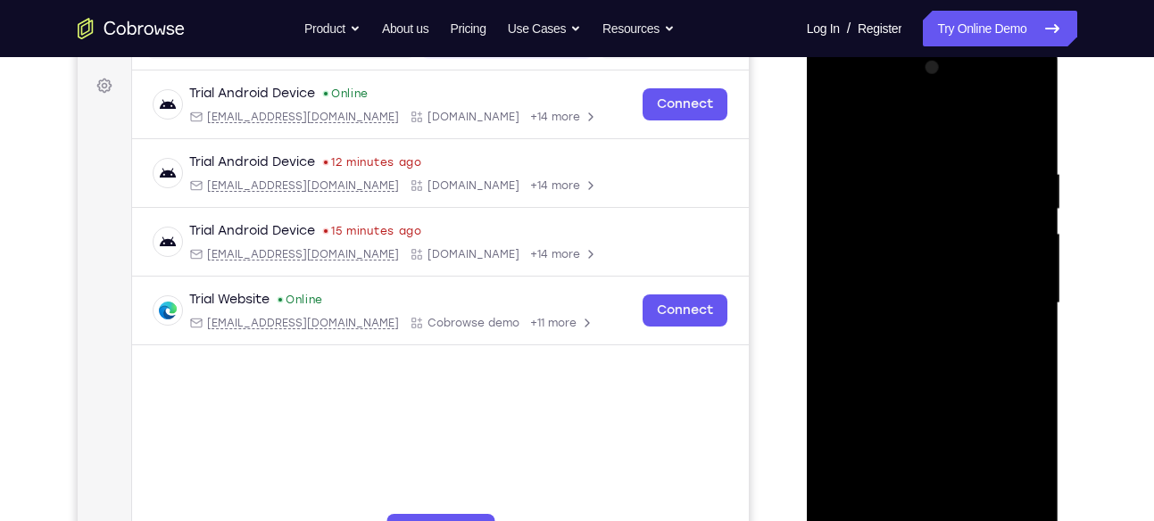
click at [1036, 280] on div at bounding box center [932, 304] width 225 height 500
click at [1033, 279] on div at bounding box center [932, 304] width 225 height 500
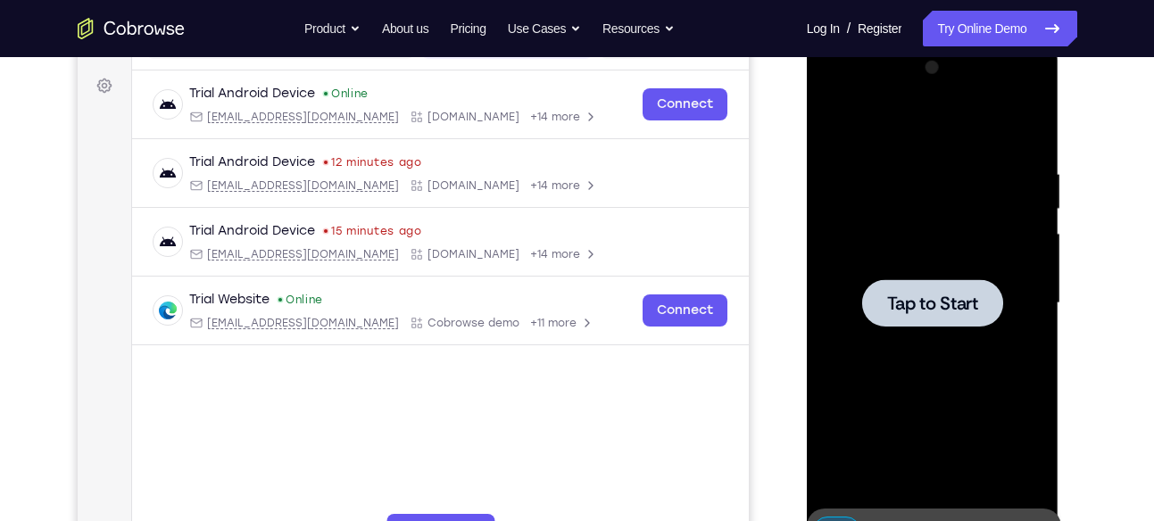
click at [1015, 279] on div at bounding box center [932, 304] width 225 height 500
